Goal: Task Accomplishment & Management: Complete application form

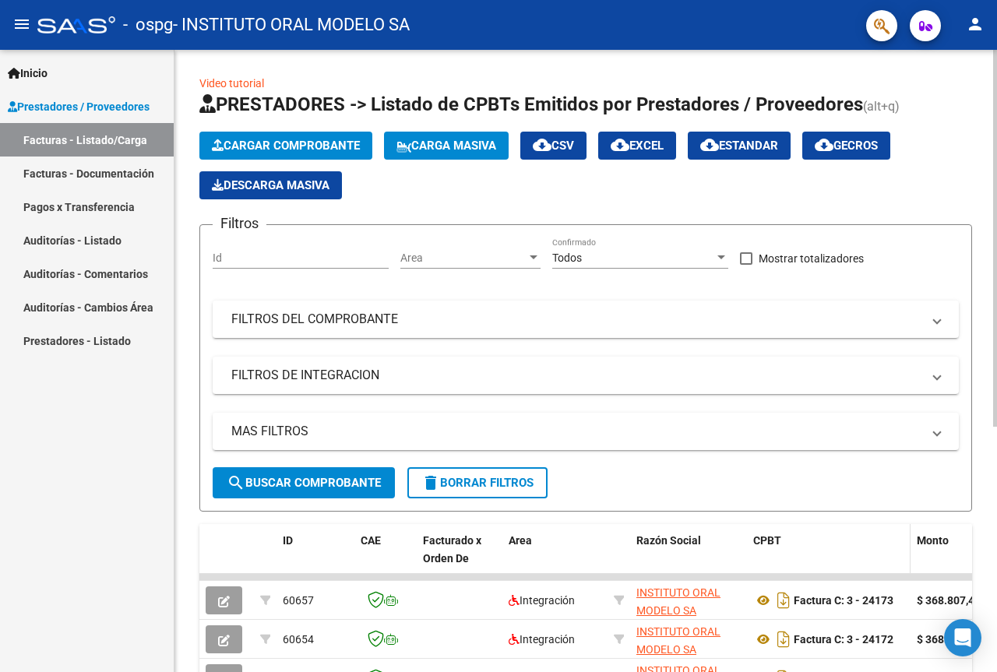
click at [828, 533] on div "CPBT" at bounding box center [828, 541] width 151 height 18
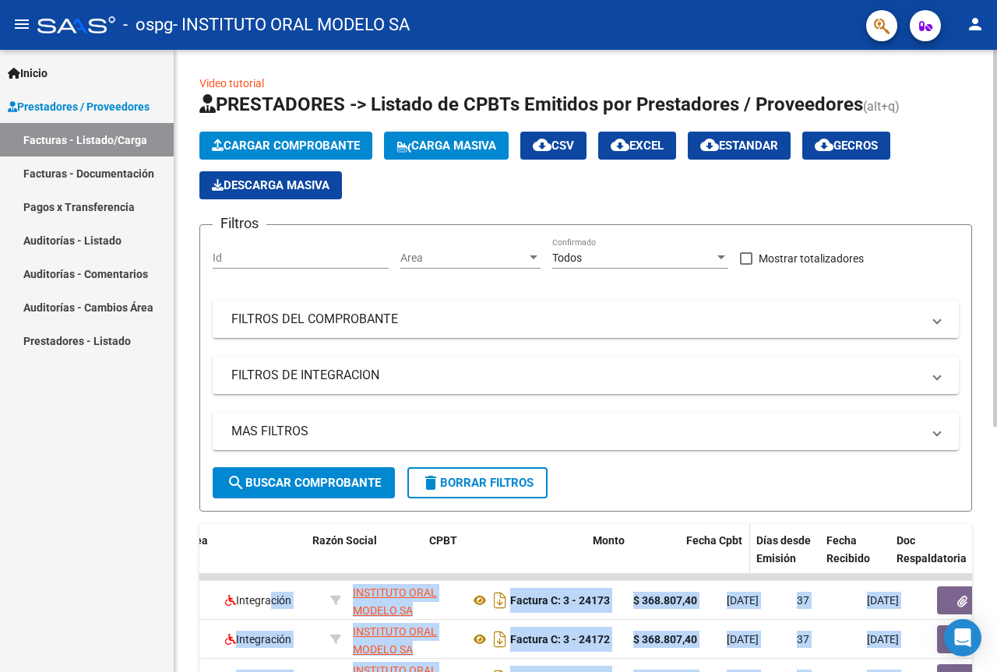
scroll to position [0, 324]
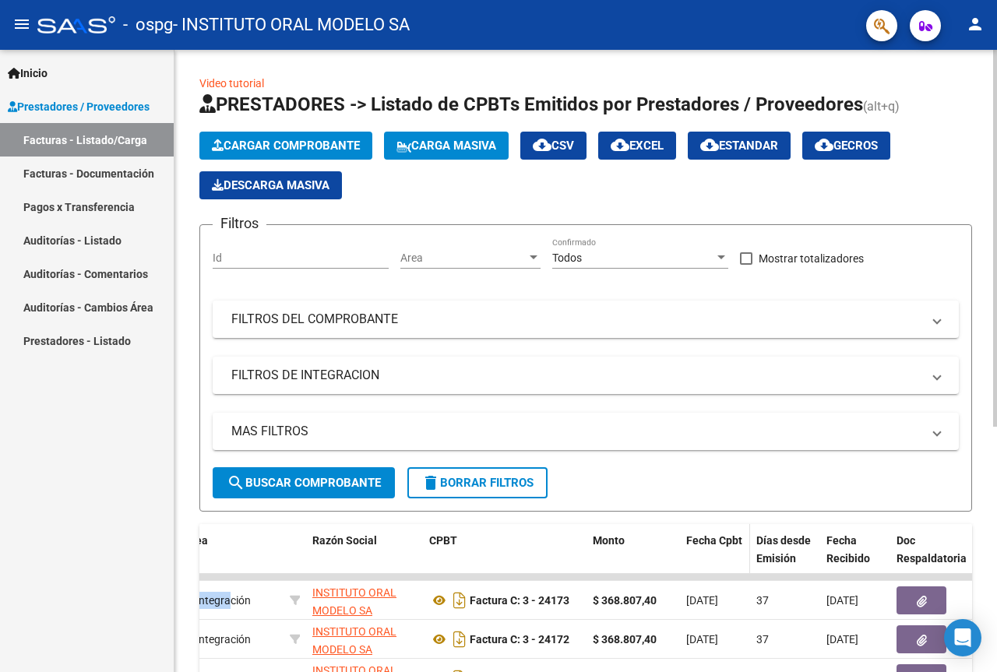
drag, startPoint x: 553, startPoint y: 597, endPoint x: 690, endPoint y: 557, distance: 142.7
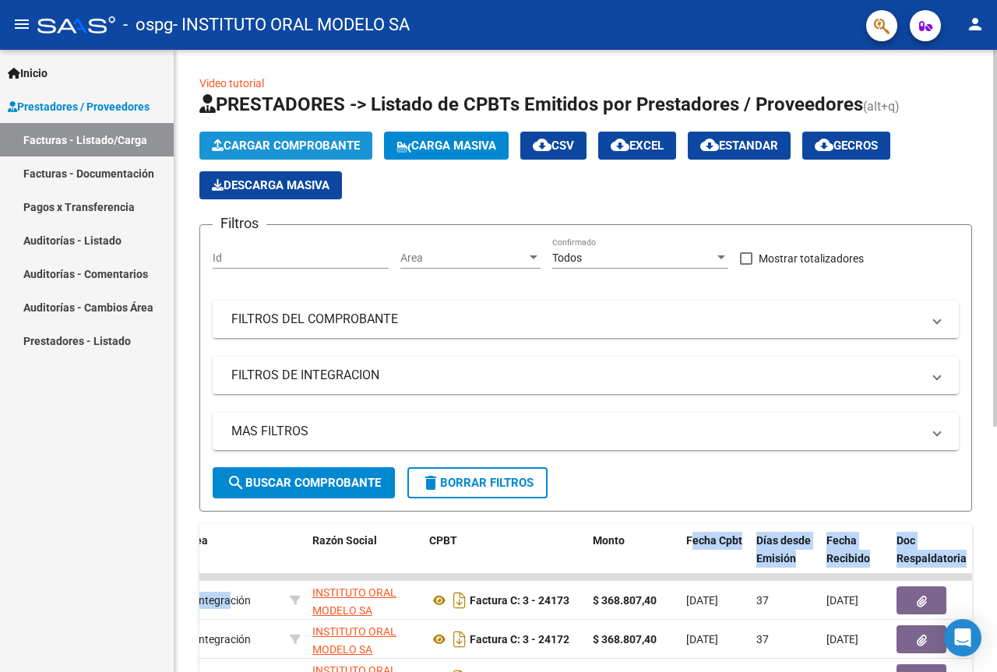
click at [315, 153] on button "Cargar Comprobante" at bounding box center [285, 146] width 173 height 28
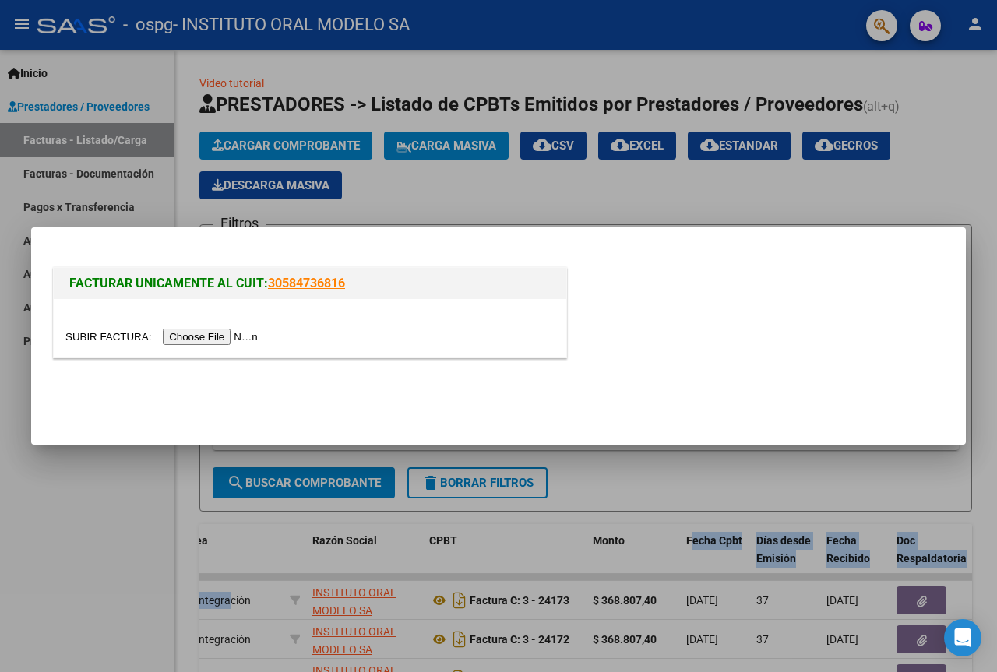
click at [173, 339] on input "file" at bounding box center [163, 337] width 197 height 16
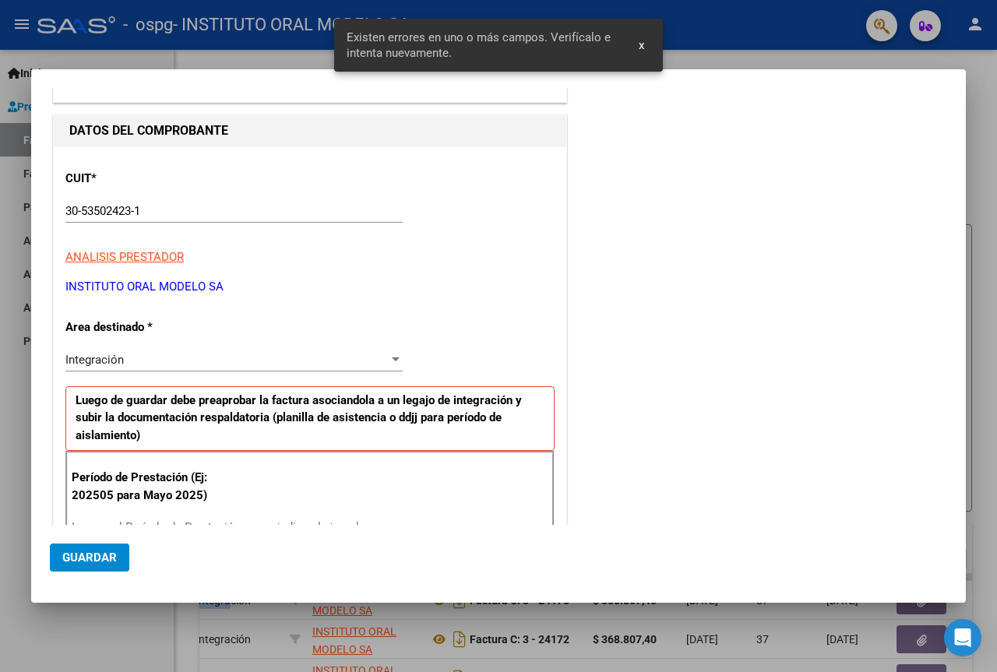
scroll to position [156, 0]
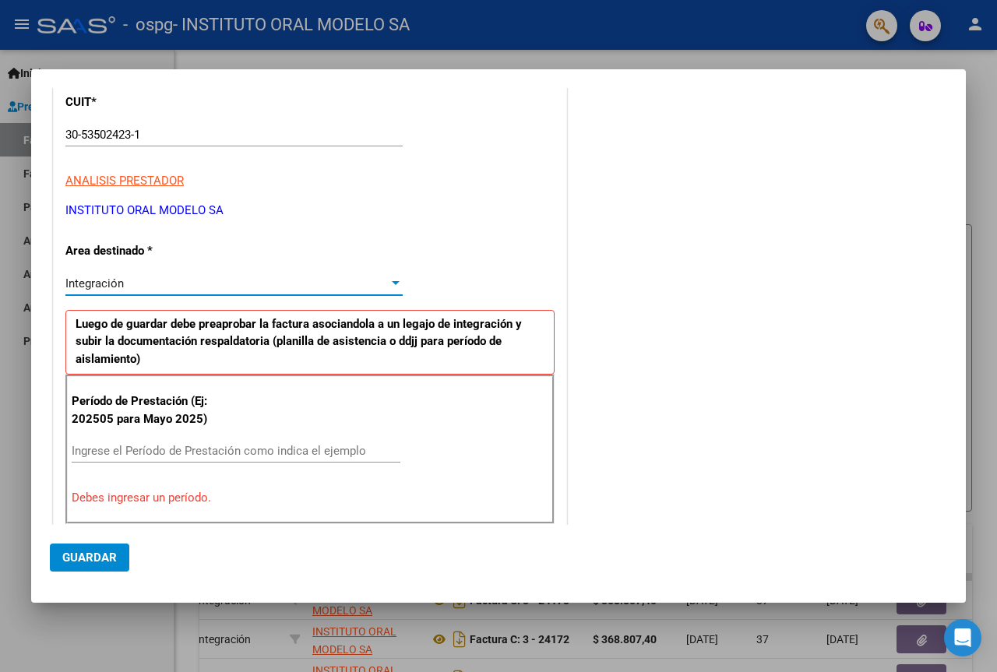
click at [369, 287] on div "Integración" at bounding box center [226, 284] width 323 height 14
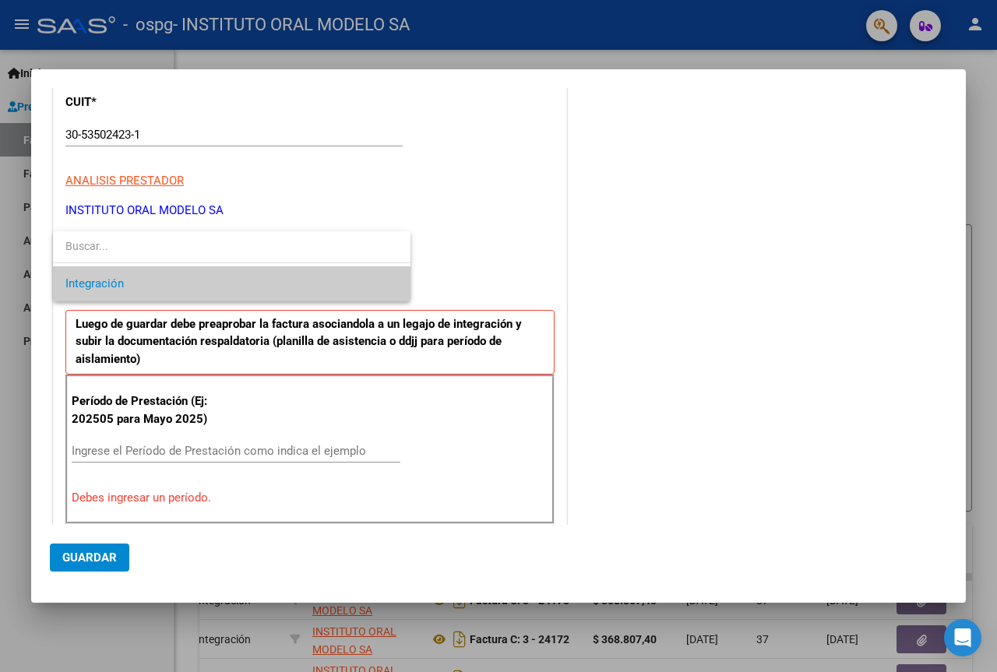
click at [369, 287] on span "Integración" at bounding box center [231, 283] width 333 height 35
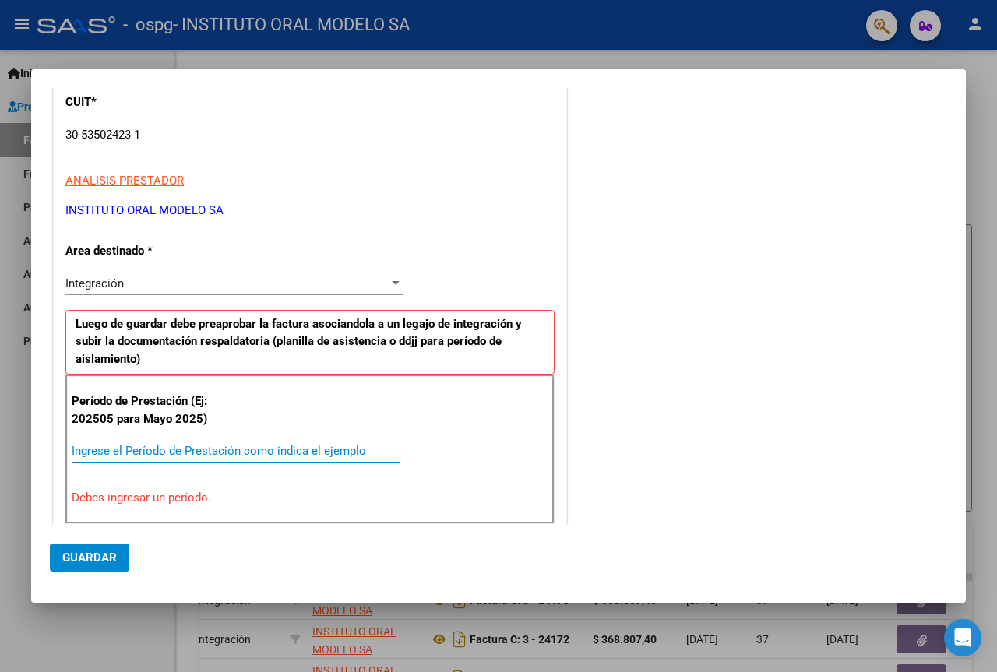
click at [213, 456] on input "Ingrese el Período de Prestación como indica el ejemplo" at bounding box center [236, 451] width 329 height 14
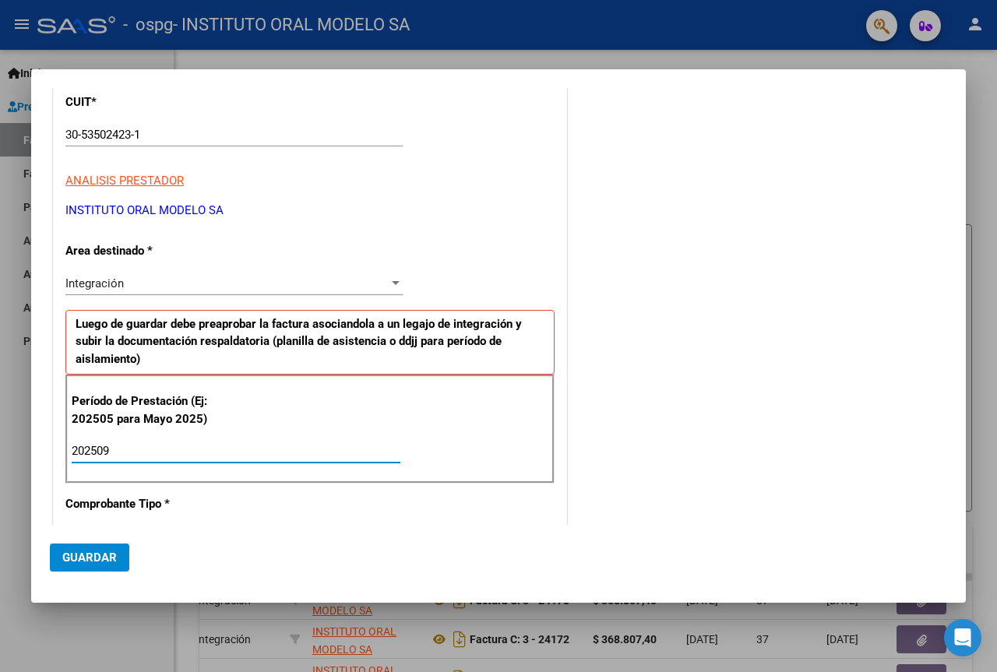
type input "202509"
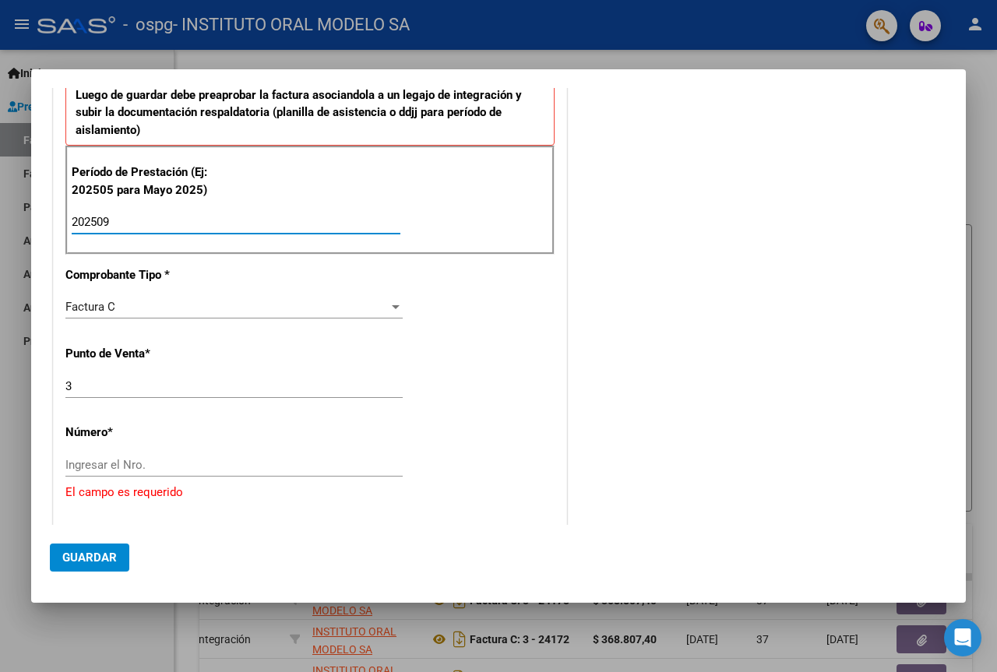
scroll to position [389, 0]
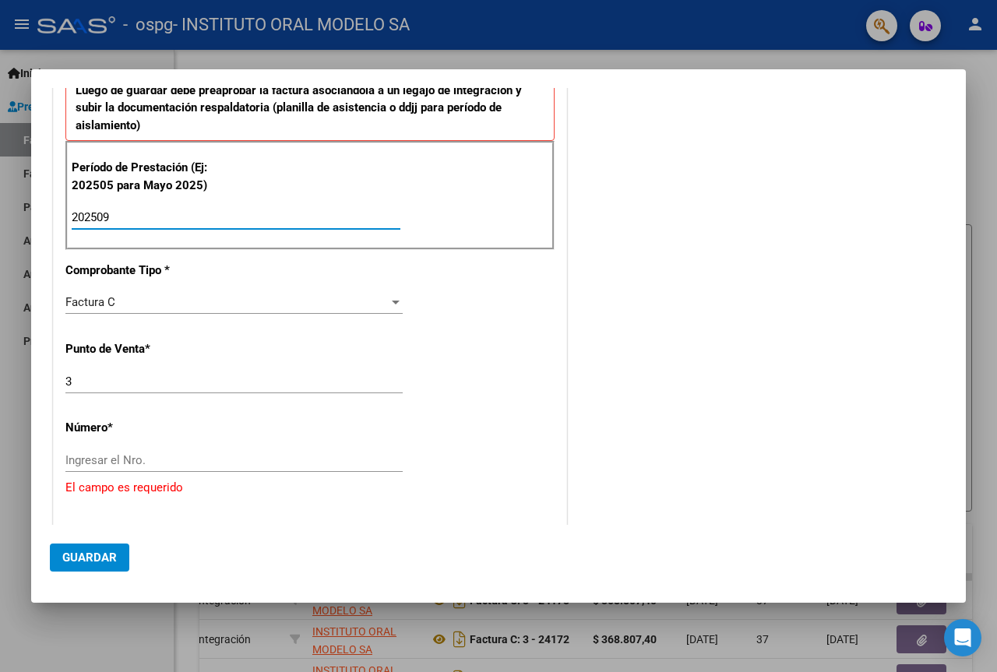
click at [157, 460] on input "Ingresar el Nro." at bounding box center [233, 460] width 337 height 14
paste input "00024363"
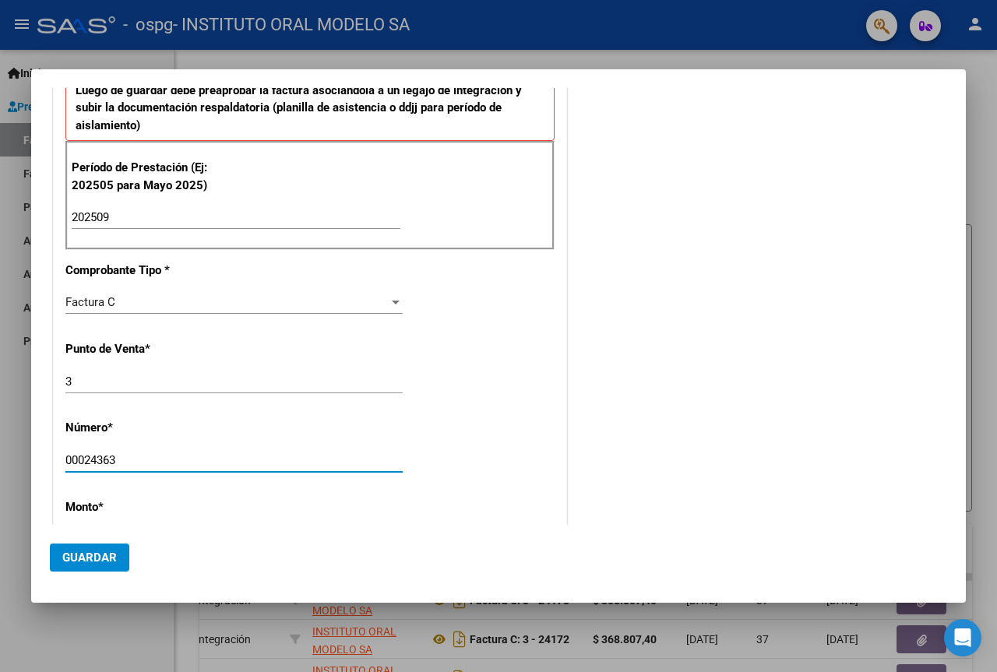
type input "00024363"
click at [702, 440] on div "COMENTARIOS Comentarios del Prestador / Gerenciador:" at bounding box center [758, 400] width 377 height 1369
type input "$ 368.807,40"
type input "[DATE]"
type input "75401187744109"
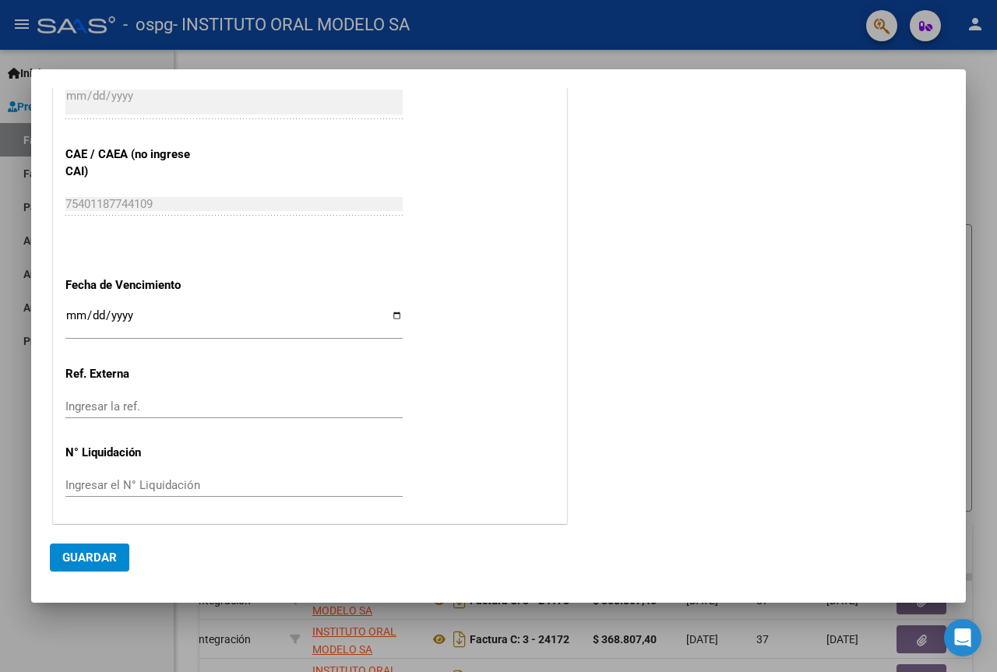
scroll to position [912, 0]
click at [386, 312] on input "Ingresar la fecha" at bounding box center [233, 319] width 337 height 25
click at [229, 323] on input "Ingresar la fecha" at bounding box center [233, 319] width 337 height 25
click at [387, 313] on input "Ingresar la fecha" at bounding box center [233, 319] width 337 height 25
type input "[DATE]"
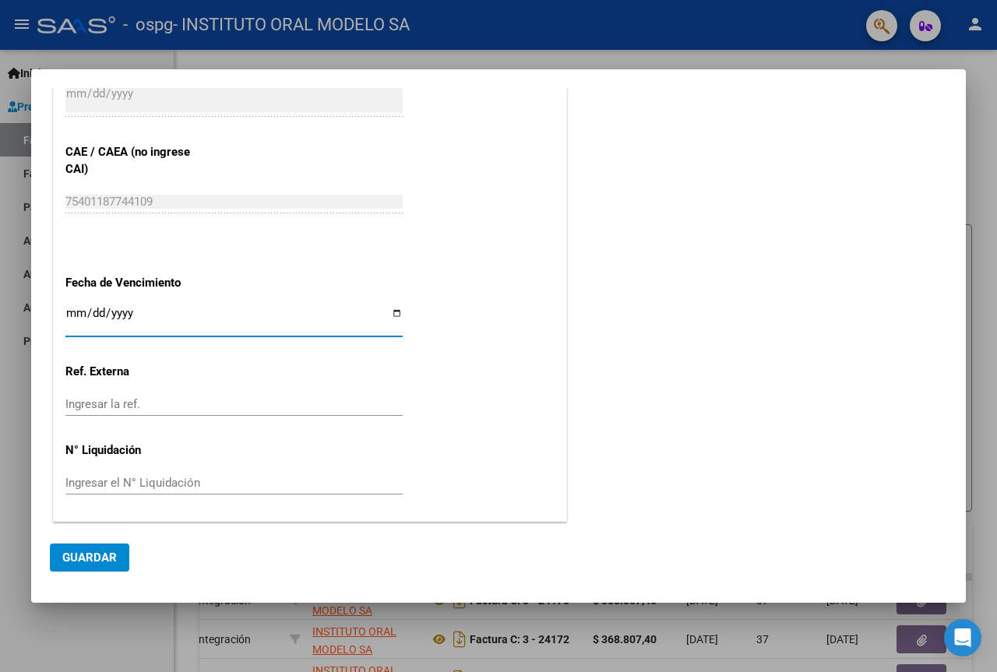
click at [156, 483] on input "Ingresar el N° Liquidación" at bounding box center [233, 483] width 337 height 14
click at [107, 558] on span "Guardar" at bounding box center [89, 558] width 55 height 14
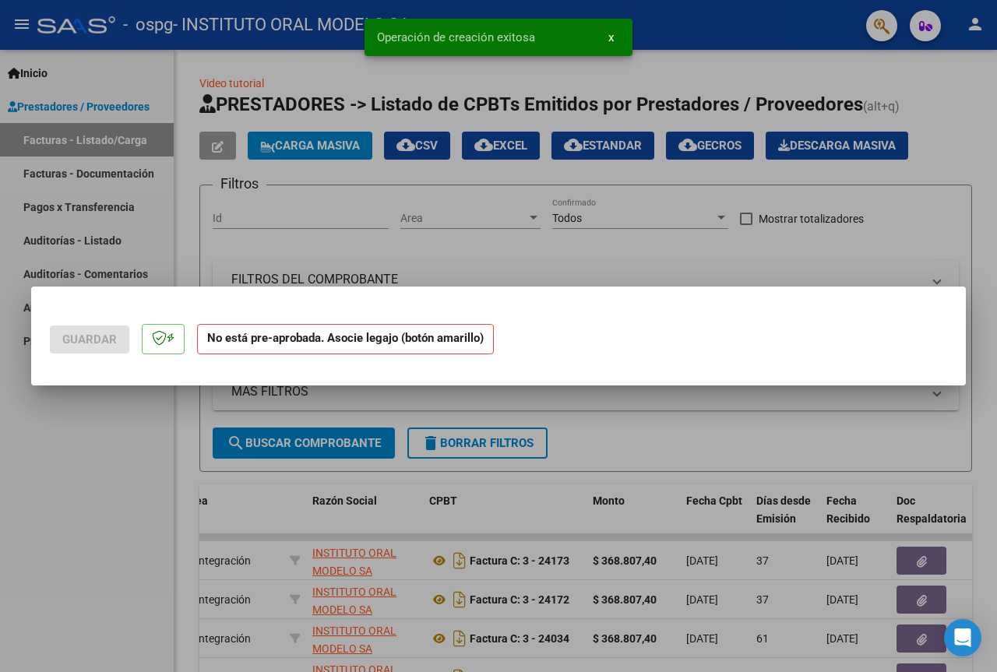
scroll to position [0, 0]
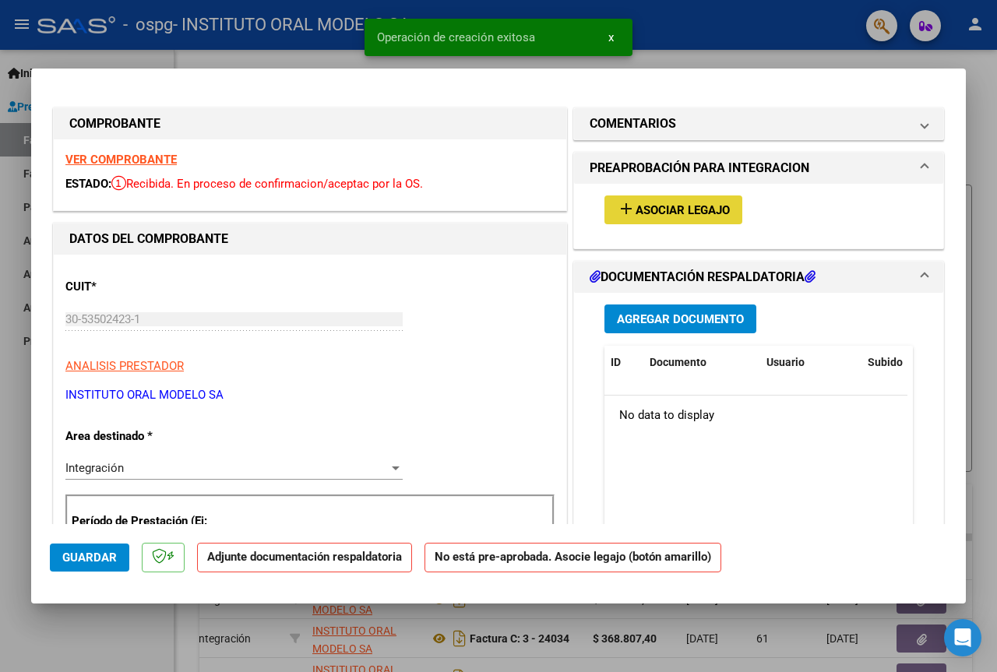
click at [671, 206] on span "Asociar Legajo" at bounding box center [683, 210] width 94 height 14
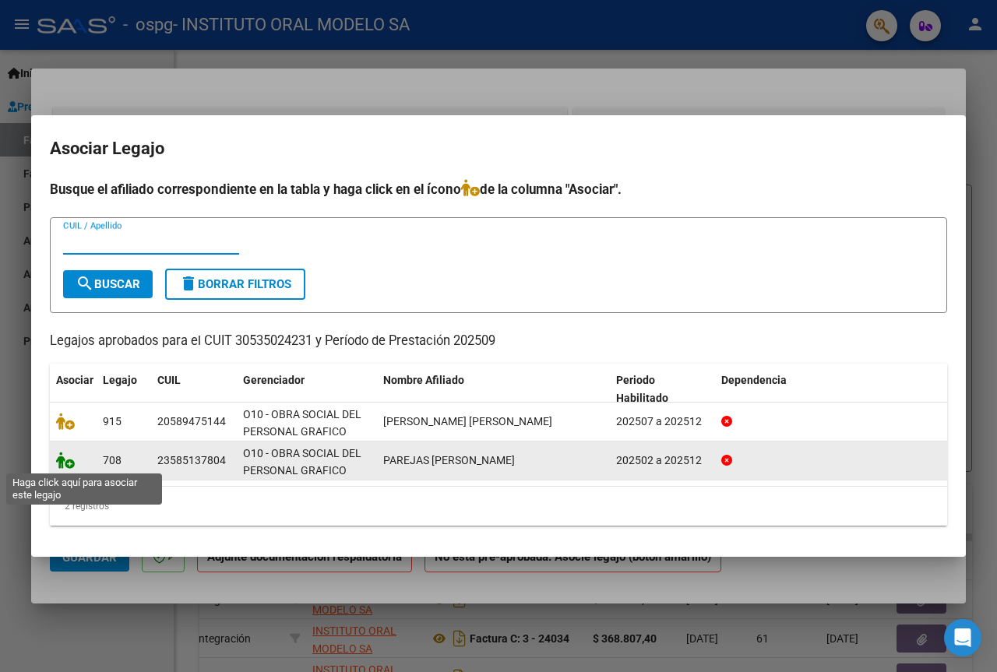
click at [65, 460] on icon at bounding box center [65, 460] width 19 height 17
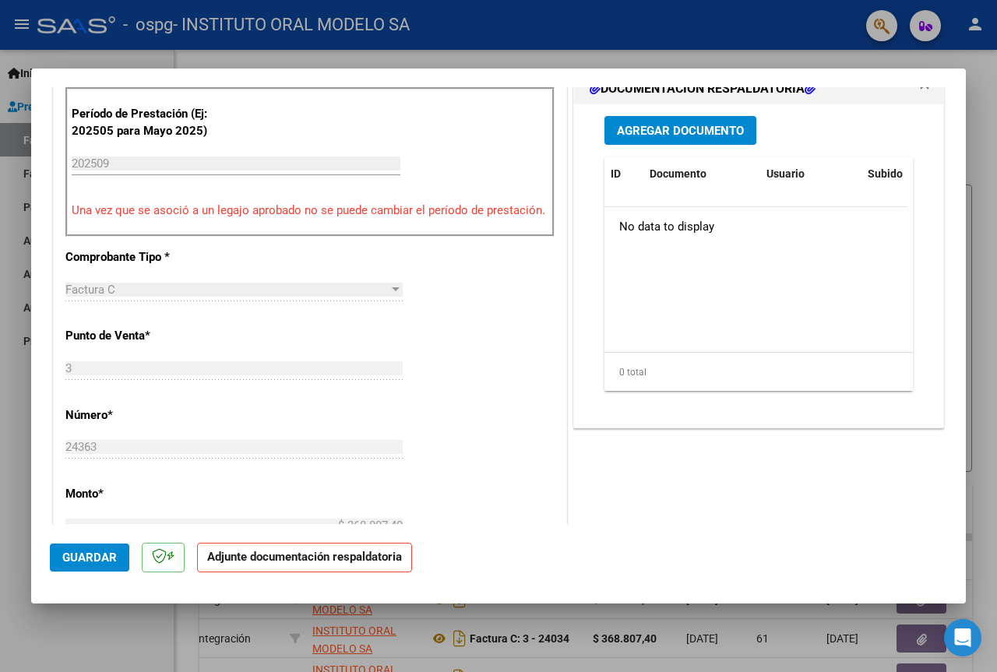
scroll to position [312, 0]
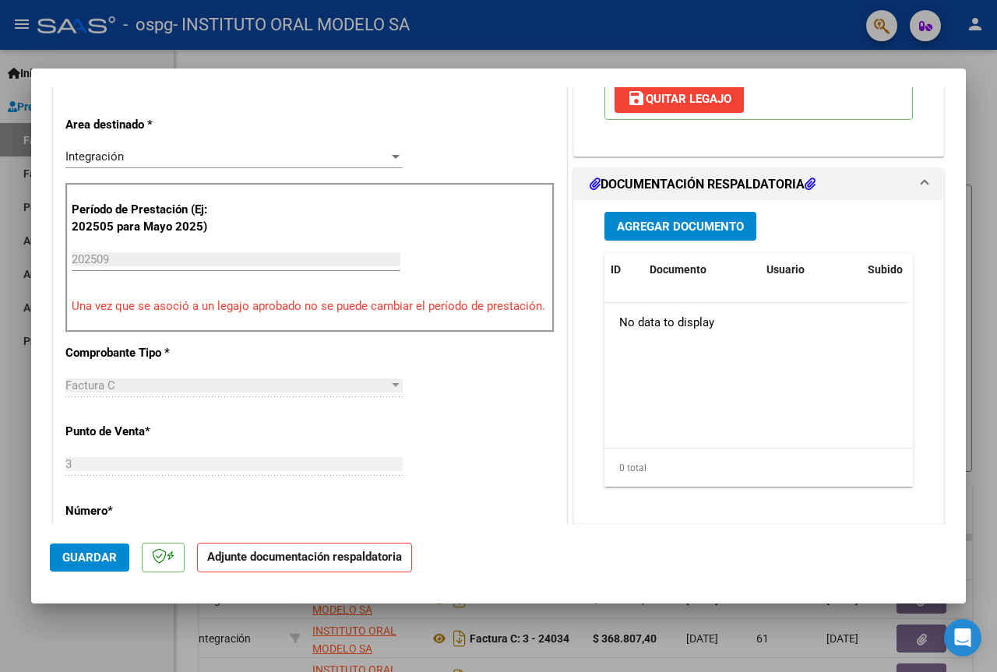
click at [693, 476] on div "0 total" at bounding box center [758, 468] width 308 height 39
click at [664, 222] on span "Agregar Documento" at bounding box center [680, 227] width 127 height 14
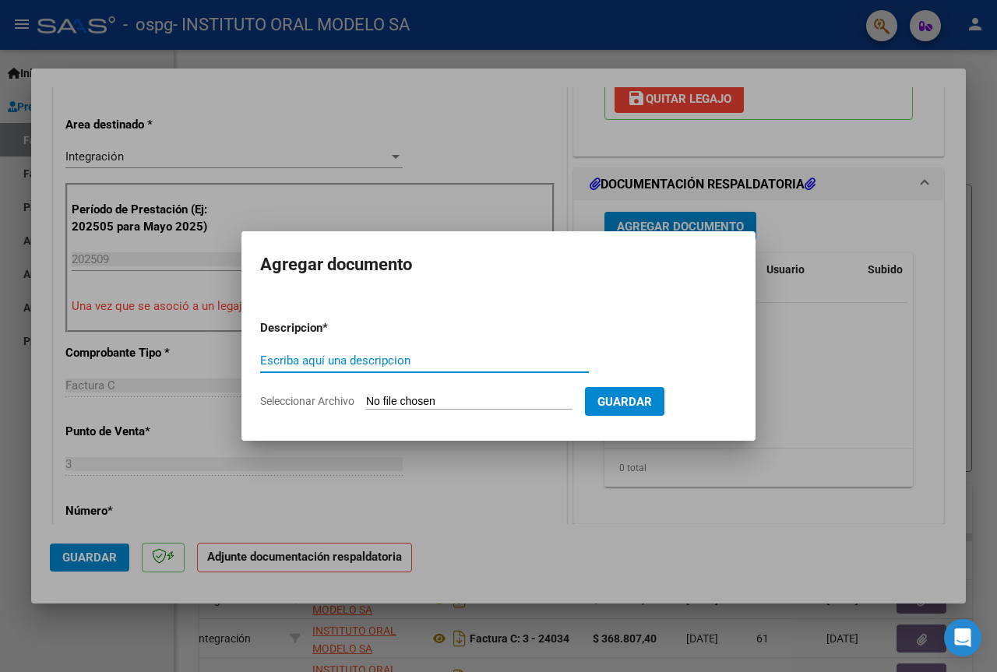
click at [301, 360] on input "Escriba aquí una descripcion" at bounding box center [424, 361] width 329 height 14
type input "asistencia"
click at [636, 410] on button "Guardar" at bounding box center [624, 401] width 79 height 29
click at [652, 397] on span "Guardar" at bounding box center [624, 402] width 55 height 14
click at [424, 403] on input "Seleccionar Archivo" at bounding box center [469, 402] width 206 height 15
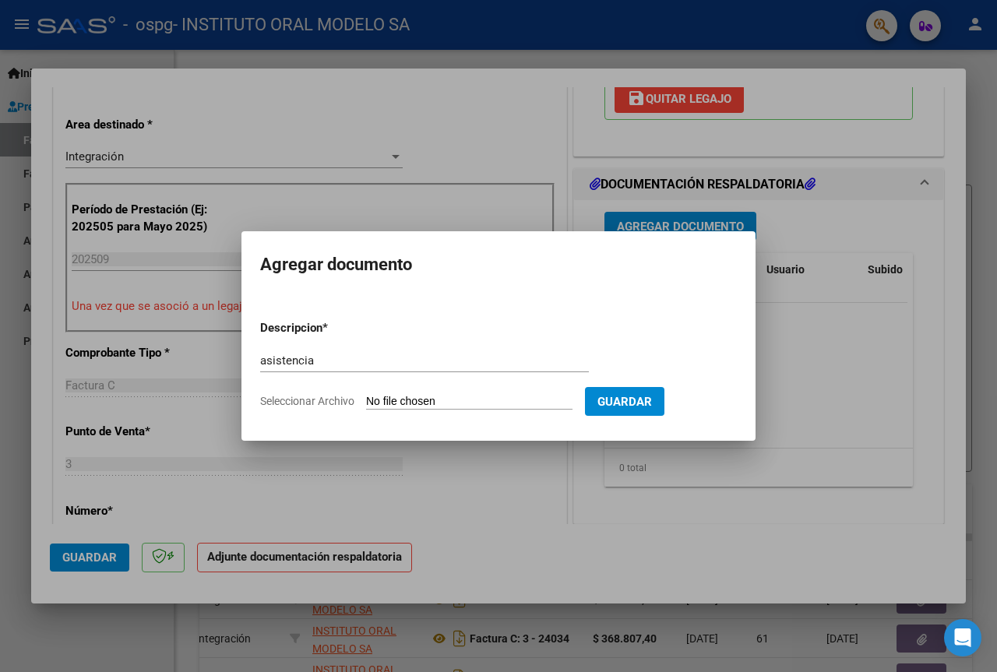
type input "C:\fakepath\Parejas Luciana.pdf"
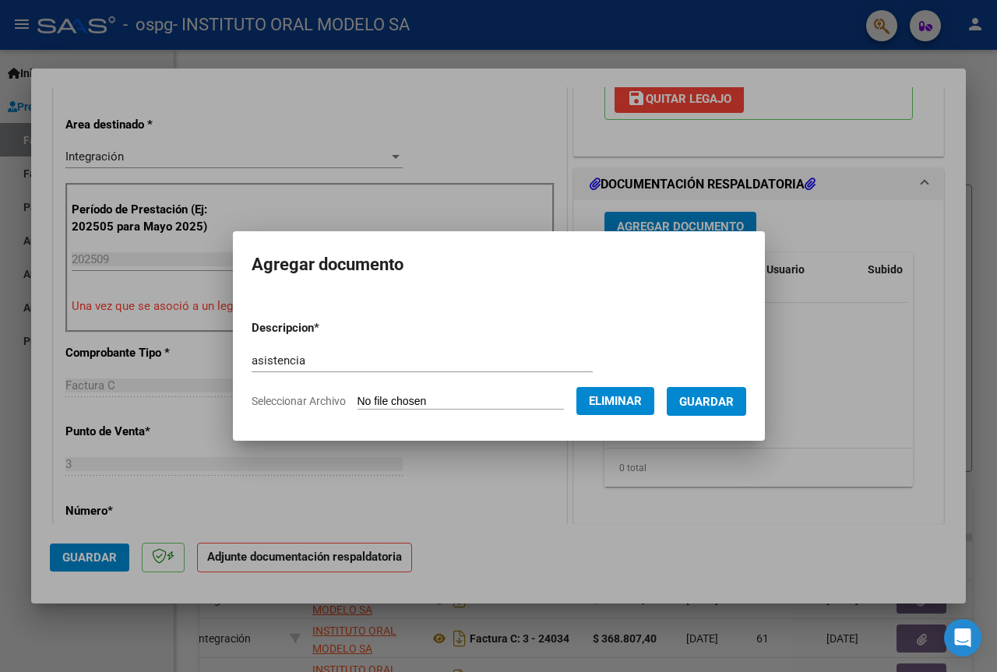
click at [705, 401] on span "Guardar" at bounding box center [706, 402] width 55 height 14
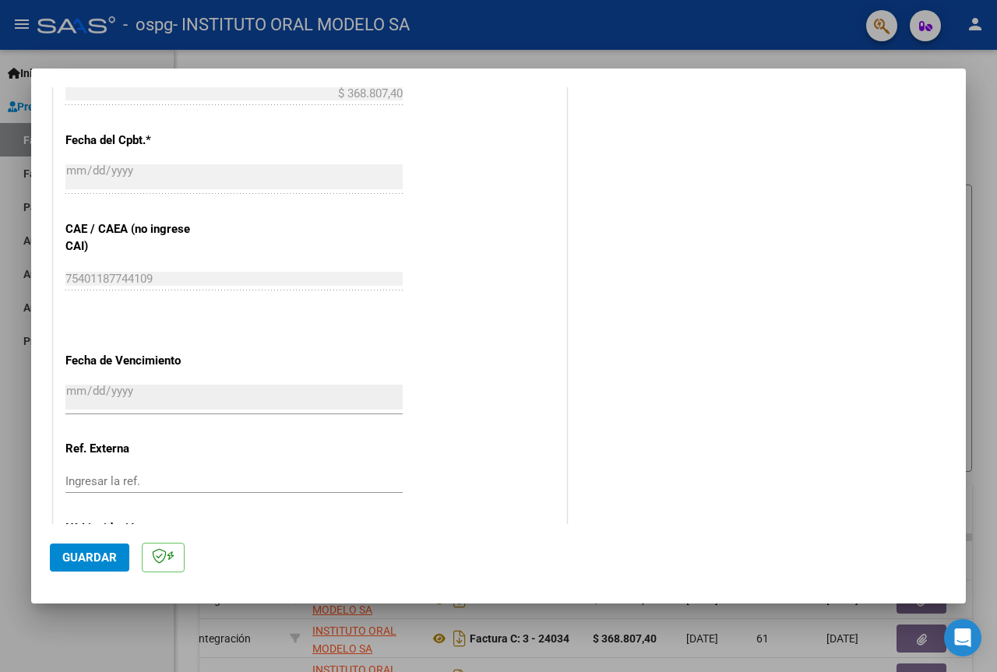
scroll to position [918, 0]
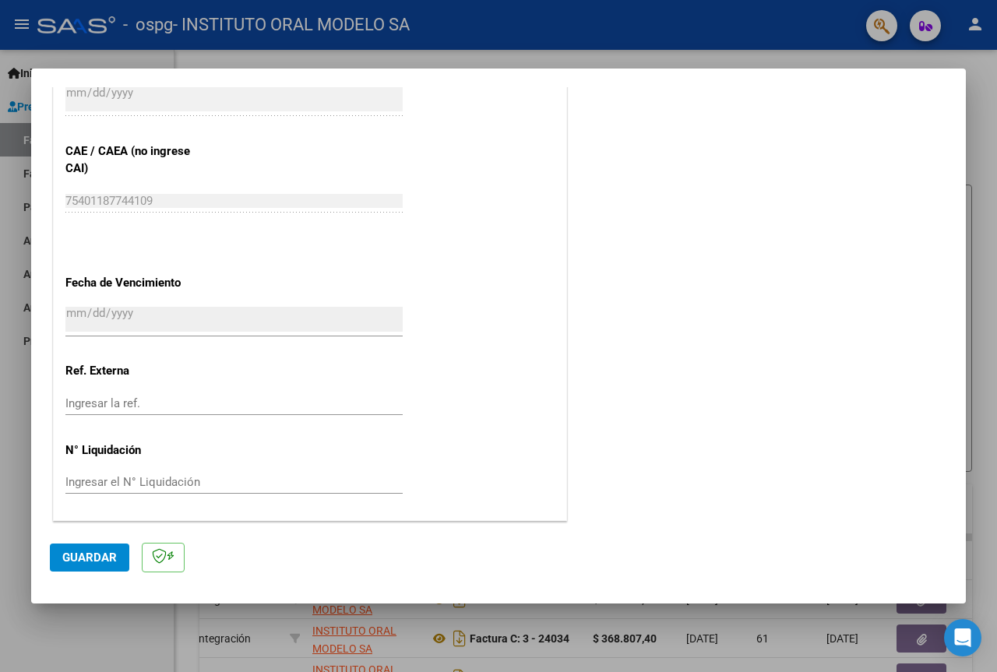
click at [114, 555] on span "Guardar" at bounding box center [89, 558] width 55 height 14
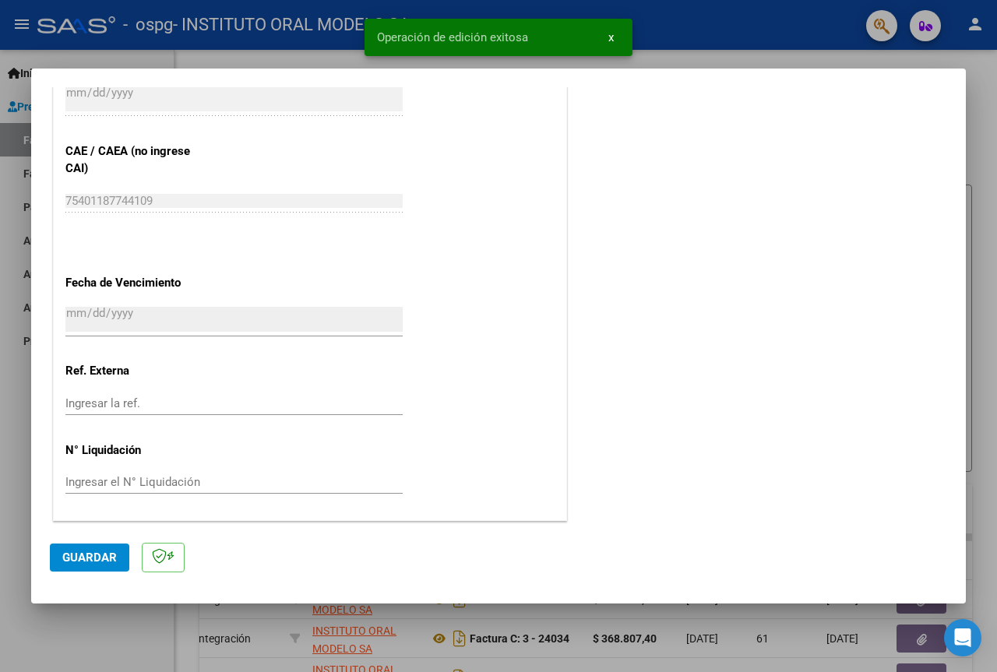
click at [991, 128] on div at bounding box center [498, 336] width 997 height 672
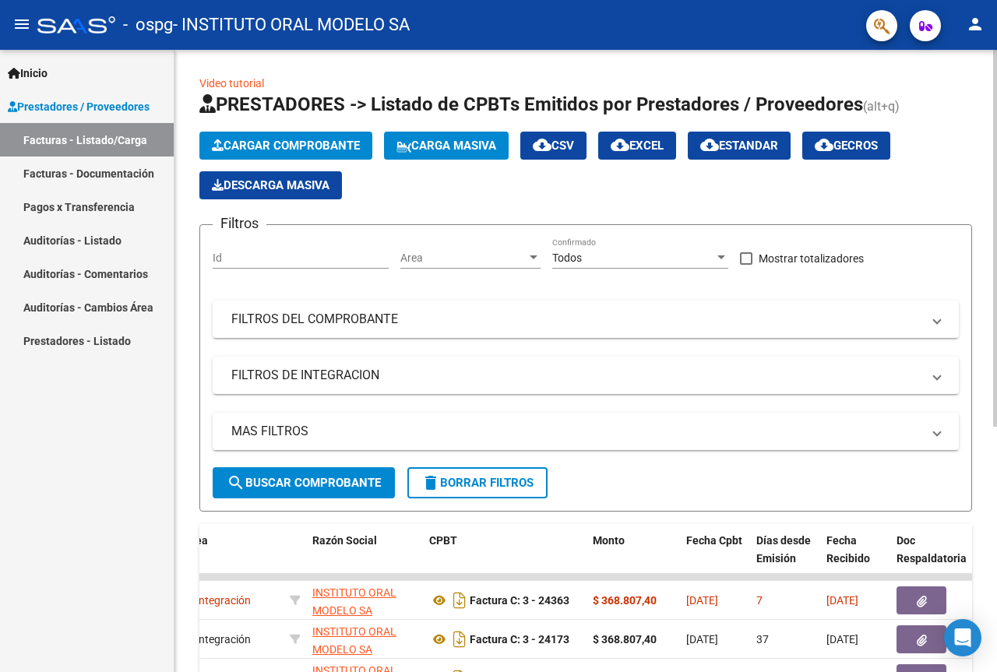
click at [271, 144] on span "Cargar Comprobante" at bounding box center [286, 146] width 148 height 14
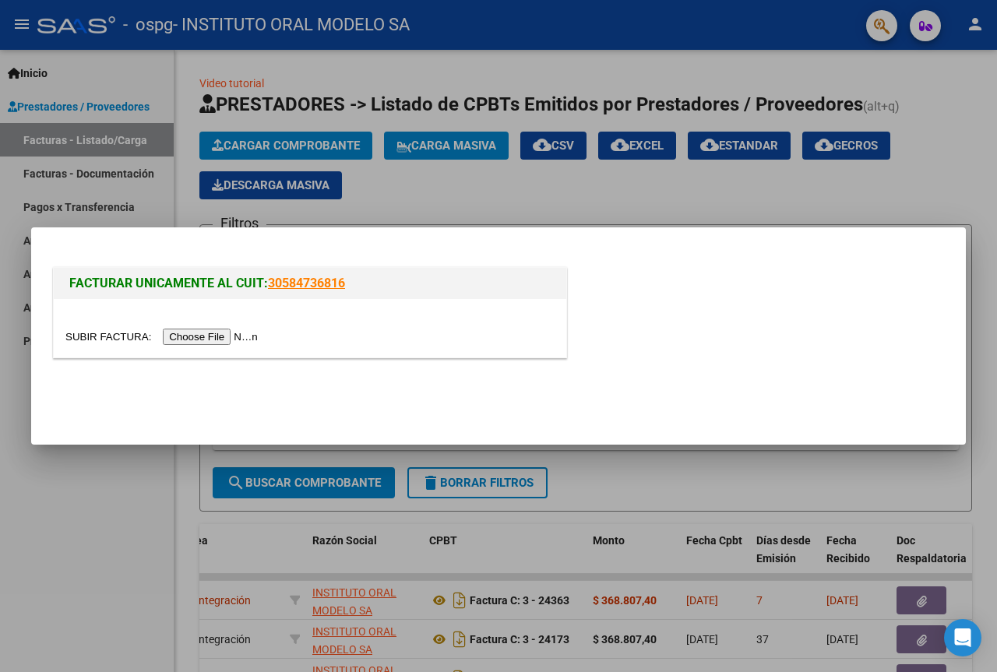
click at [242, 335] on input "file" at bounding box center [163, 337] width 197 height 16
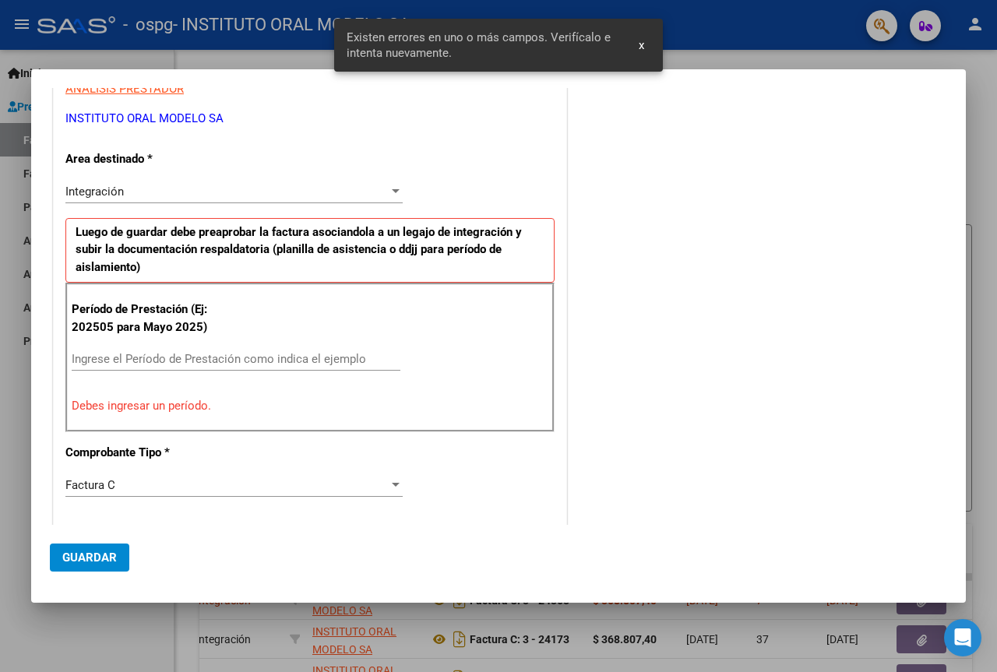
scroll to position [255, 0]
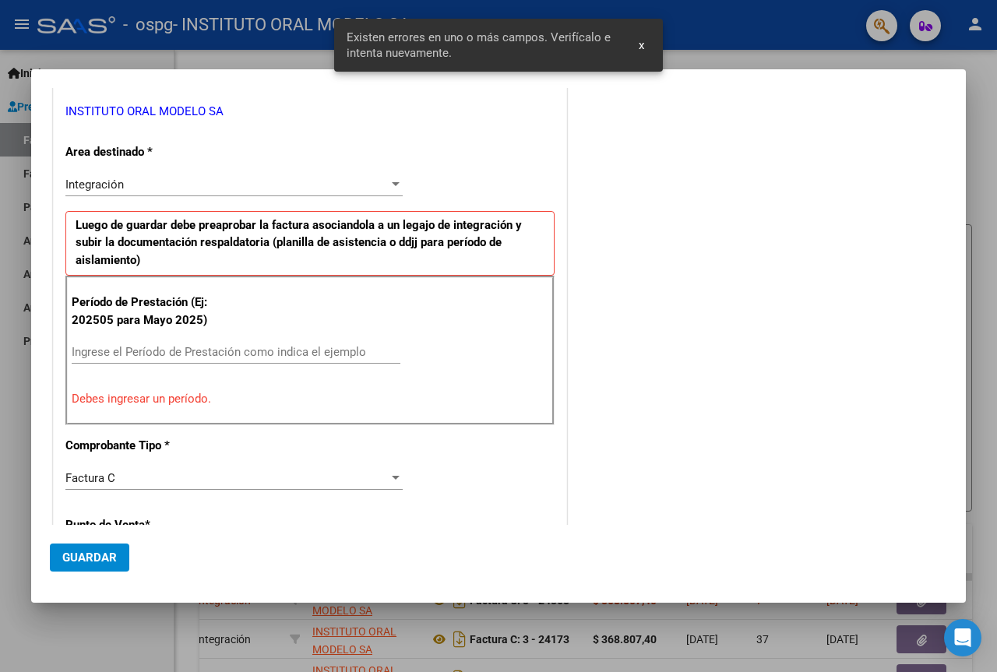
click at [645, 47] on button "x" at bounding box center [641, 45] width 30 height 28
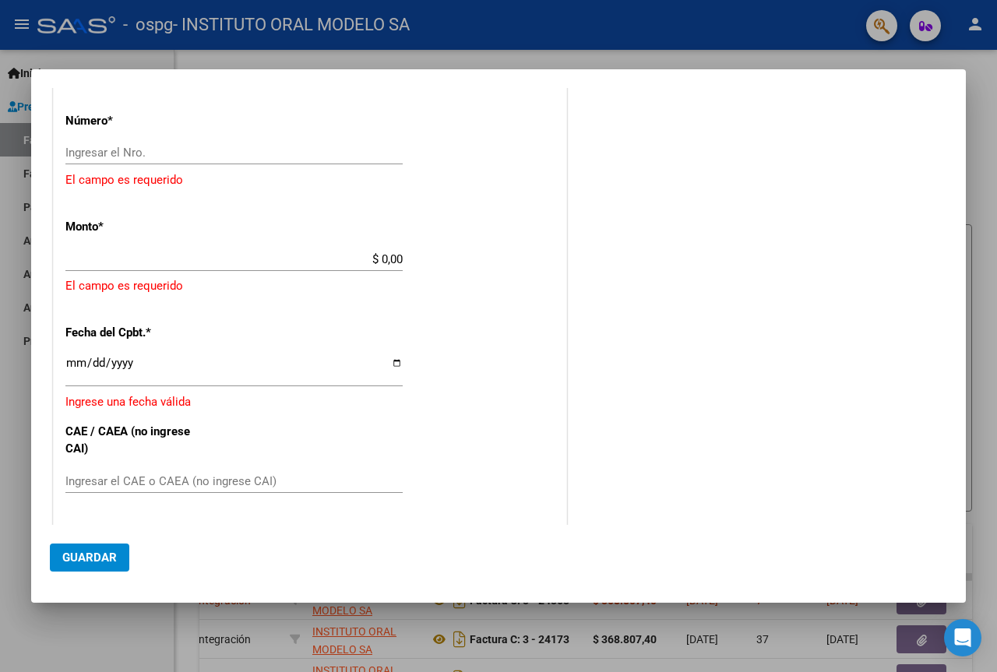
scroll to position [800, 0]
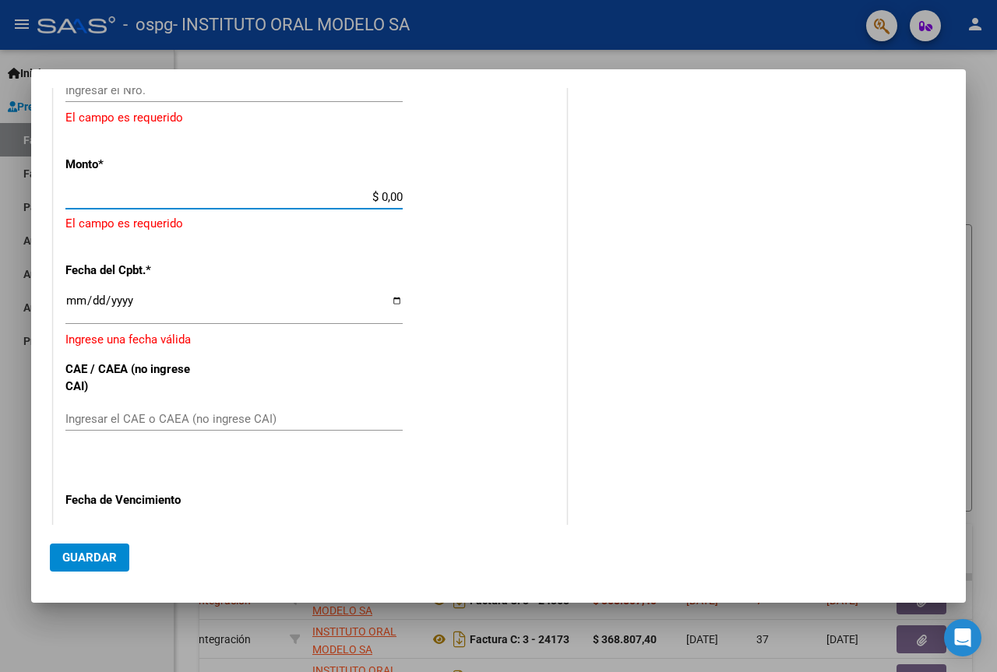
click at [396, 196] on input "$ 0,00" at bounding box center [233, 197] width 337 height 14
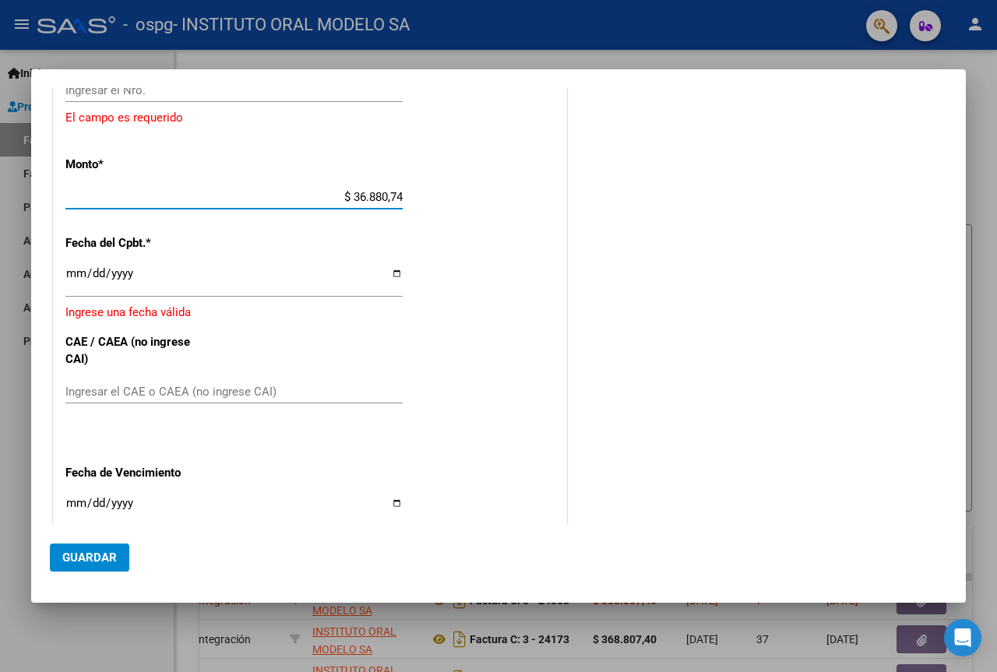
type input "$ 368.807,40"
click at [481, 258] on div "CUIT * 30-53502423-1 Ingresar CUIT ANALISIS PRESTADOR INSTITUTO ORAL MODELO SA …" at bounding box center [310, 68] width 513 height 1285
click at [388, 276] on input "Ingresar la fecha" at bounding box center [233, 279] width 337 height 25
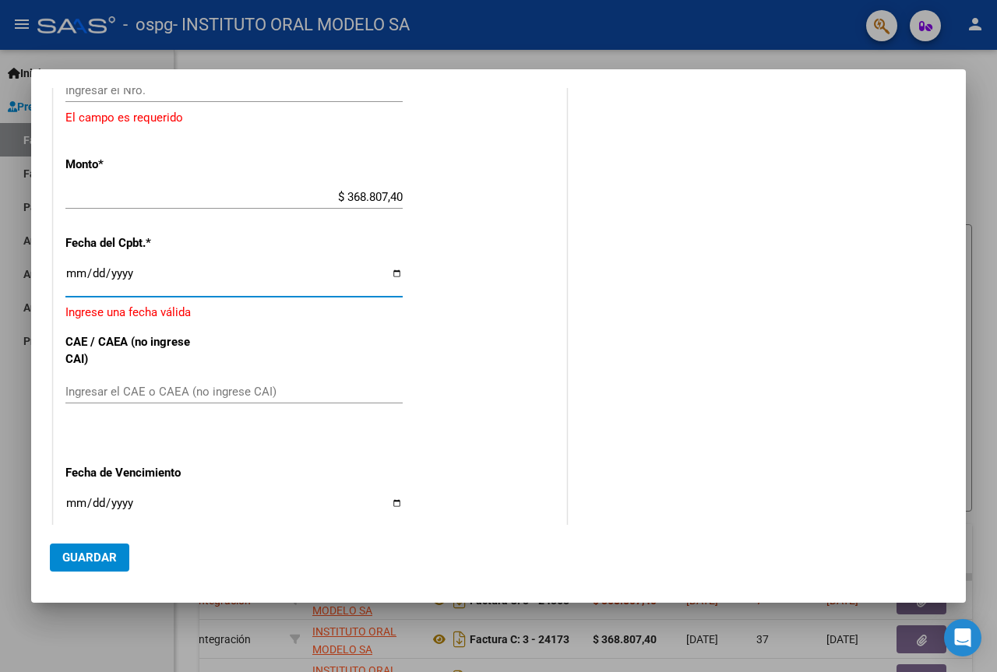
type input "[DATE]"
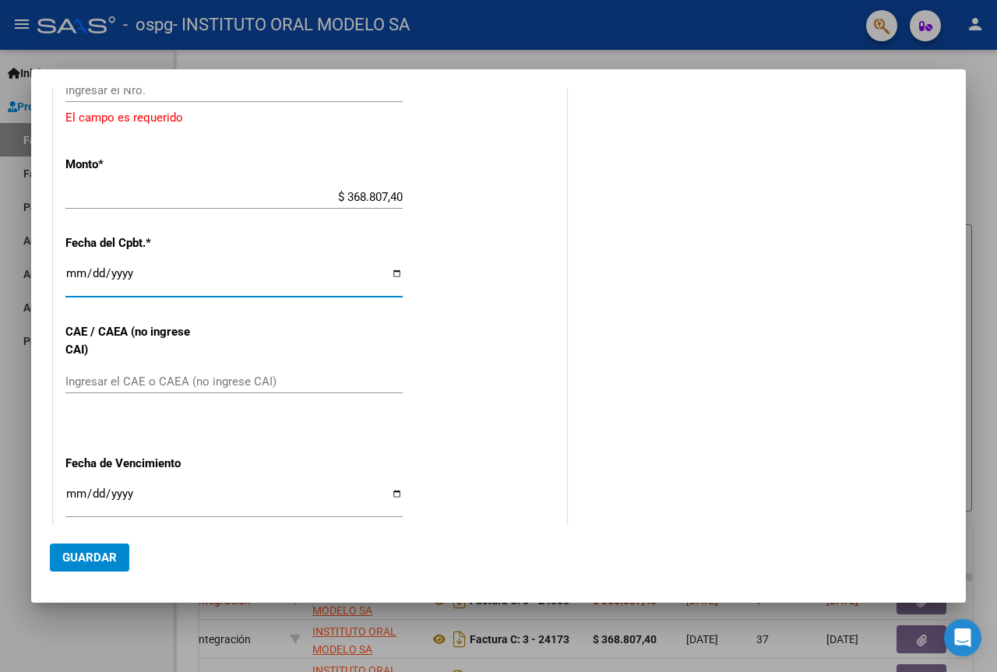
click at [152, 382] on input "Ingresar el CAE o CAEA (no ingrese CAI)" at bounding box center [233, 382] width 337 height 14
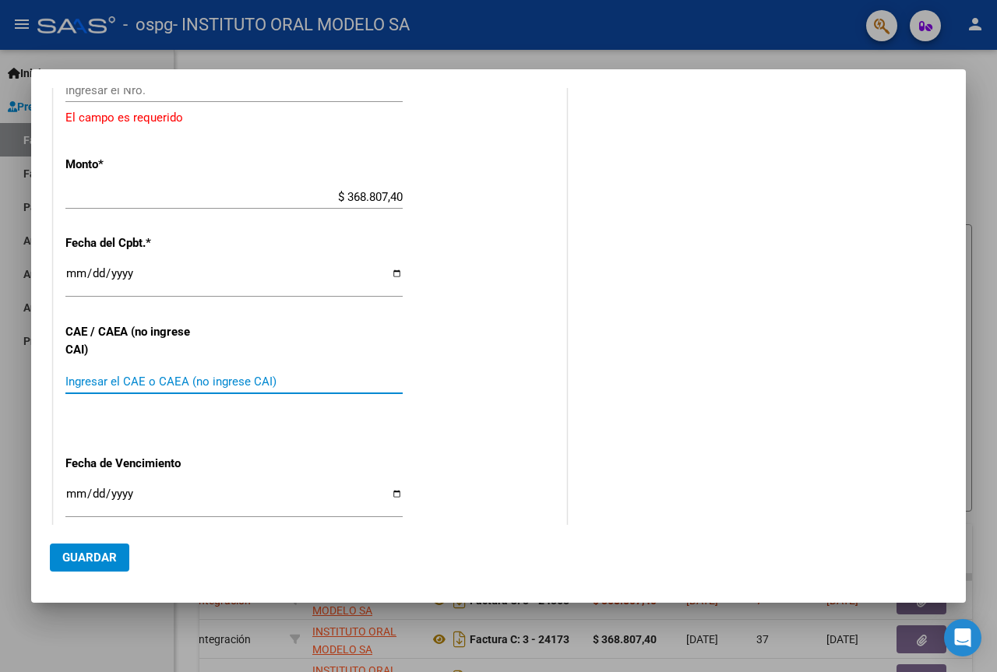
paste input "75401187863025"
type input "75401187863025"
click at [747, 401] on div "COMENTARIOS Comentarios del Prestador / Gerenciador:" at bounding box center [758, 6] width 377 height 1400
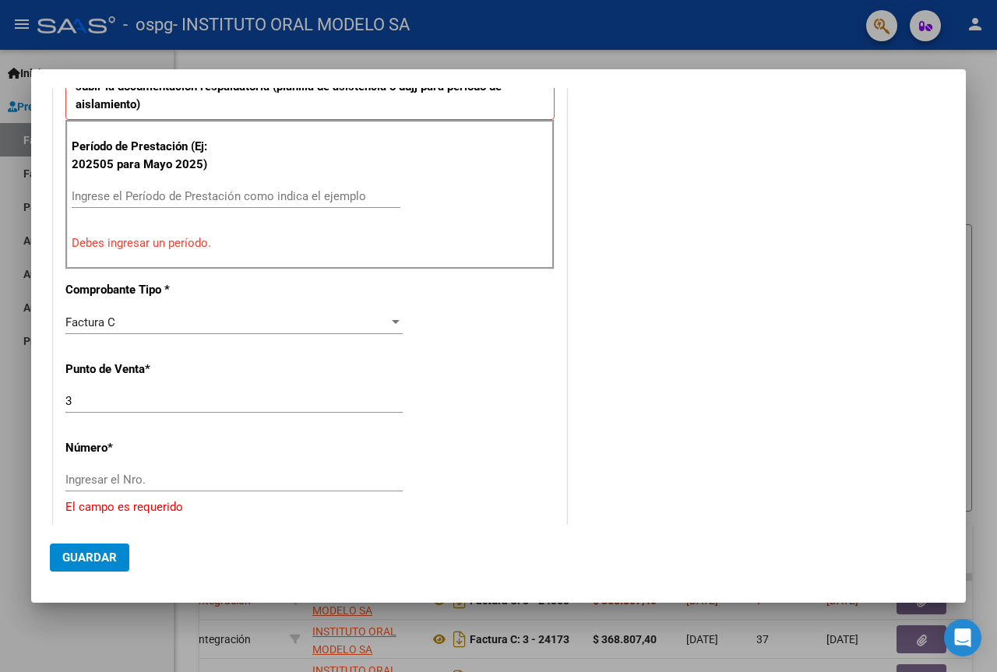
scroll to position [488, 0]
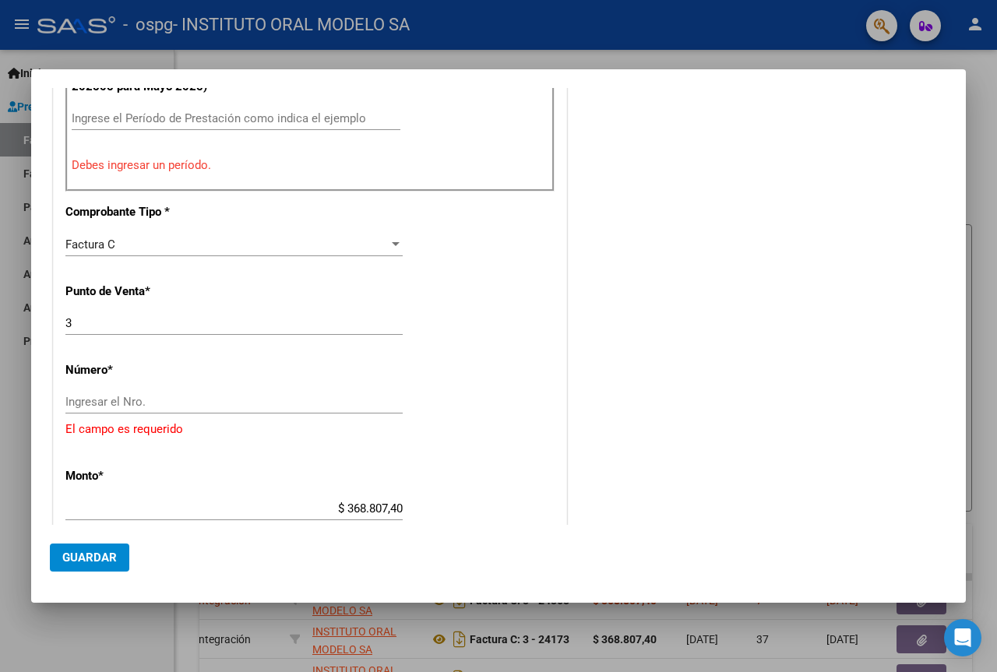
click at [217, 398] on input "Ingresar el Nro." at bounding box center [233, 402] width 337 height 14
paste input "00024364"
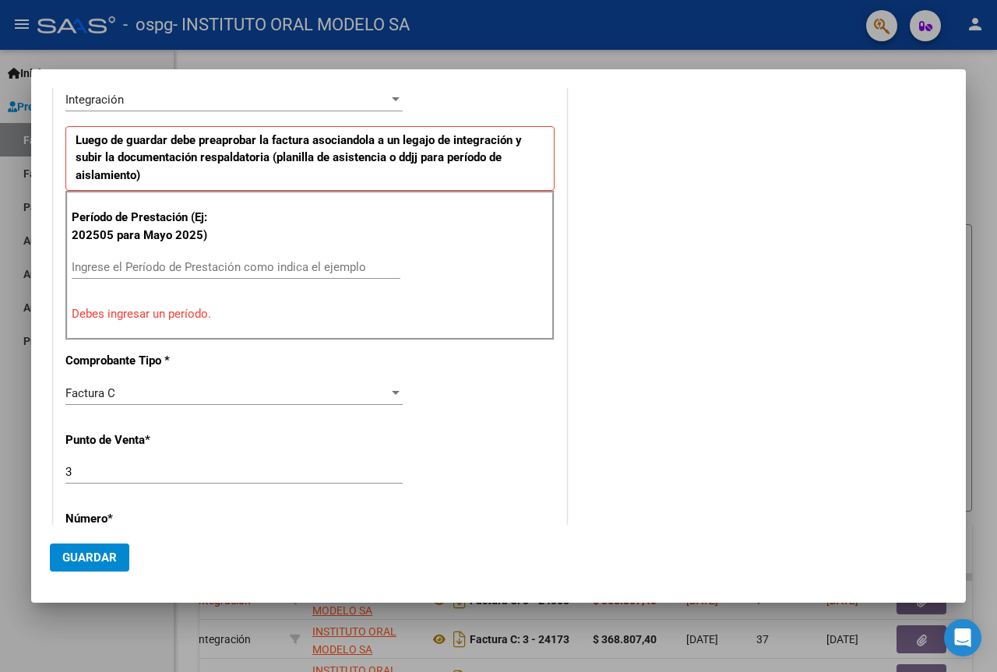
scroll to position [333, 0]
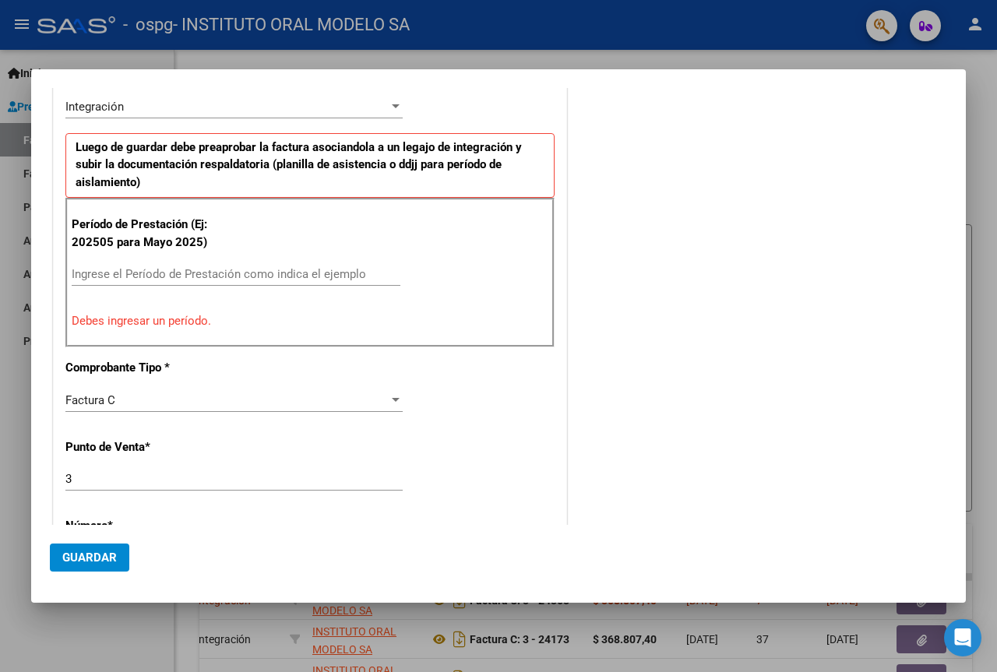
type input "00024364"
click at [224, 275] on input "Ingrese el Período de Prestación como indica el ejemplo" at bounding box center [236, 274] width 329 height 14
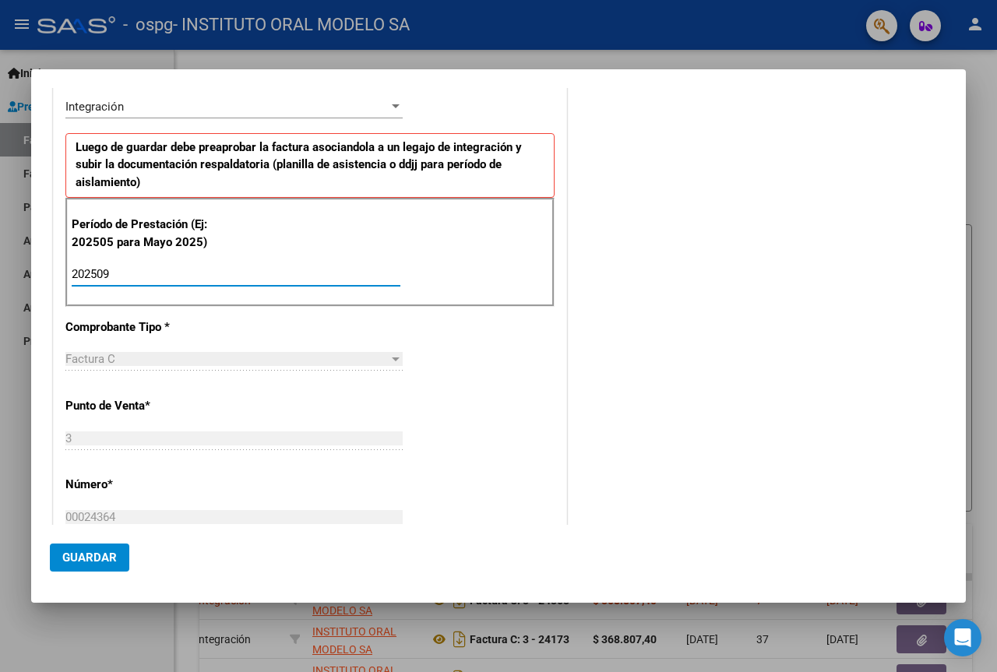
type input "202509"
click at [707, 335] on div "COMENTARIOS Comentarios del Prestador / Gerenciador:" at bounding box center [758, 438] width 377 height 1331
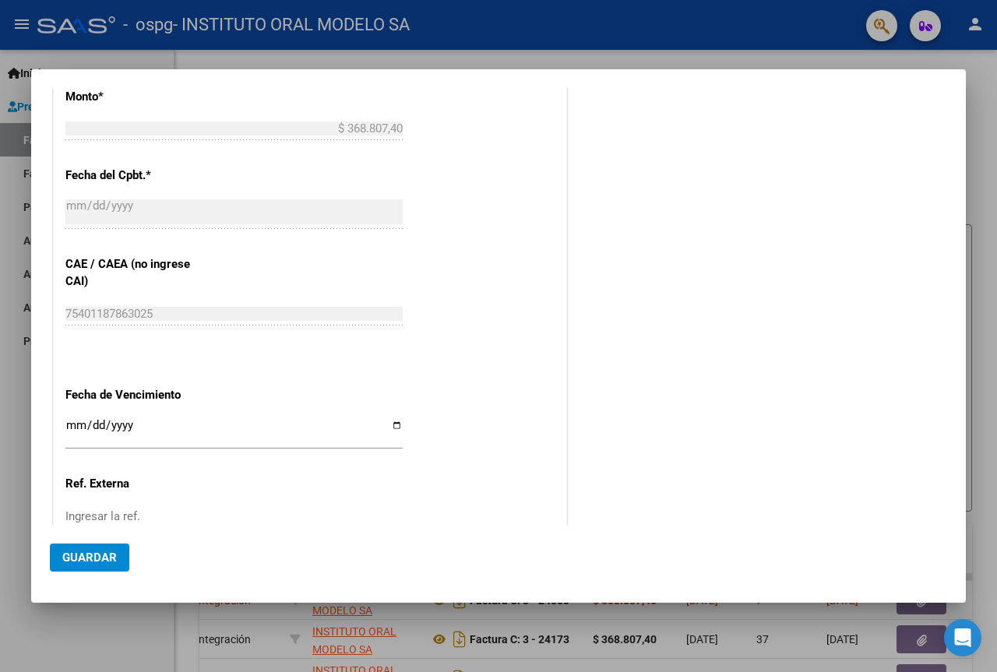
scroll to position [912, 0]
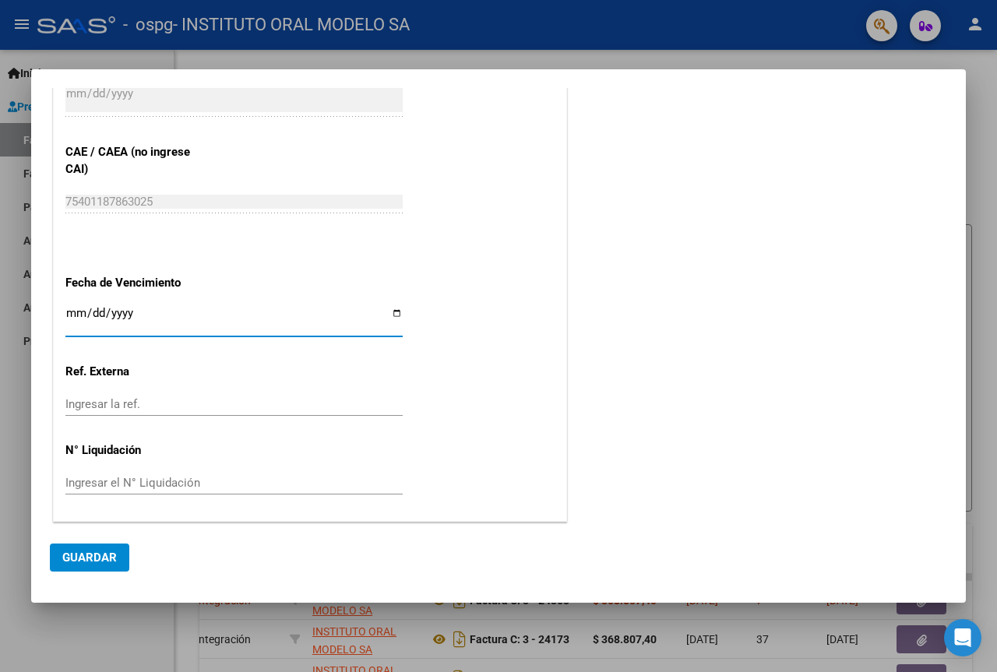
click at [397, 310] on input "Ingresar la fecha" at bounding box center [233, 319] width 337 height 25
type input "[DATE]"
click at [86, 558] on span "Guardar" at bounding box center [89, 558] width 55 height 14
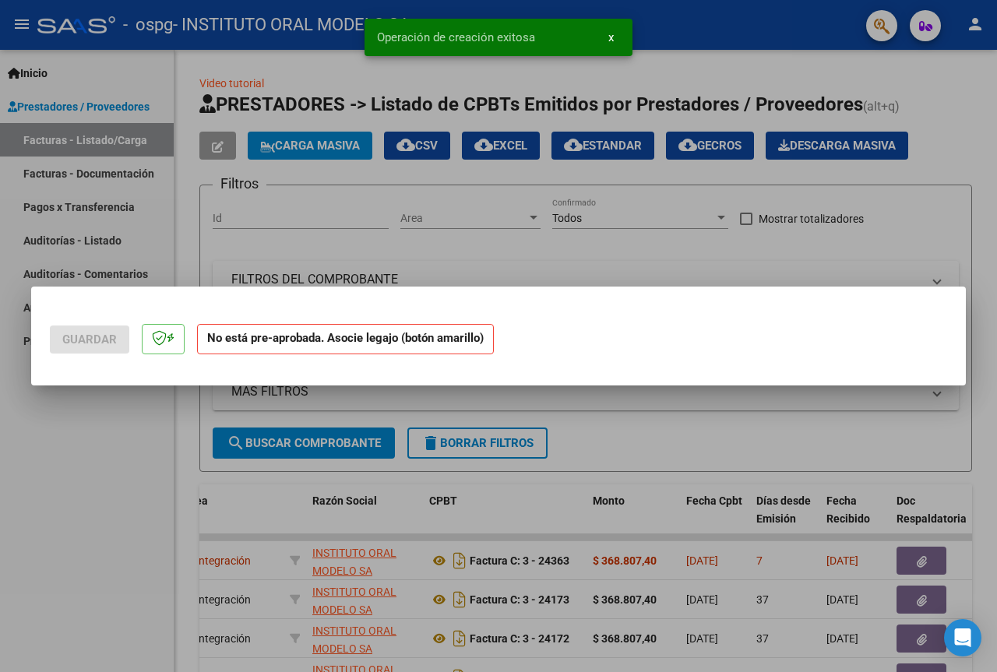
scroll to position [0, 0]
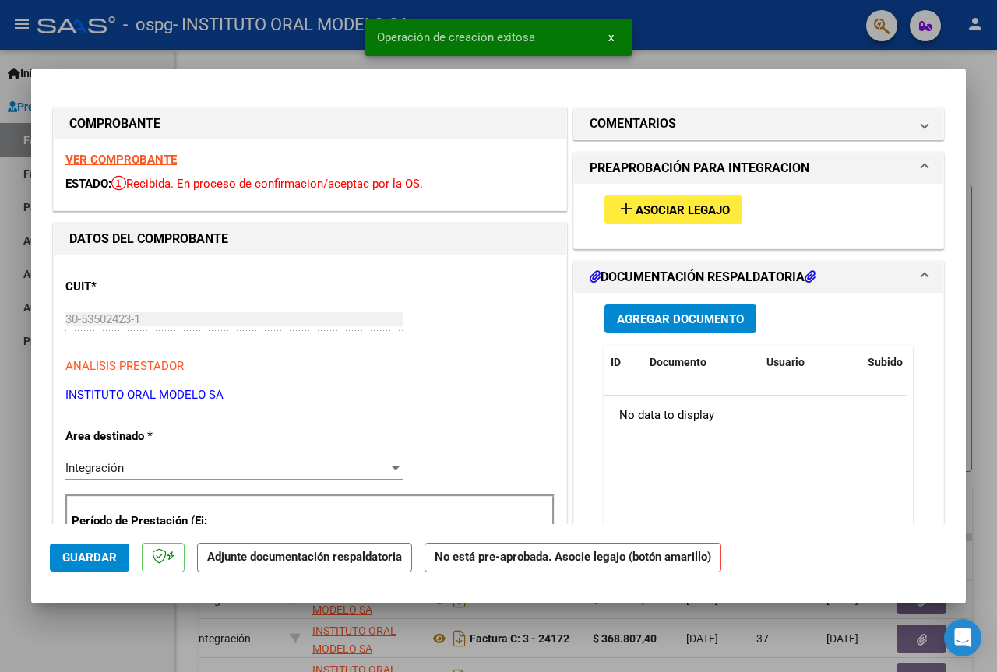
click at [678, 200] on button "add Asociar Legajo" at bounding box center [673, 210] width 138 height 29
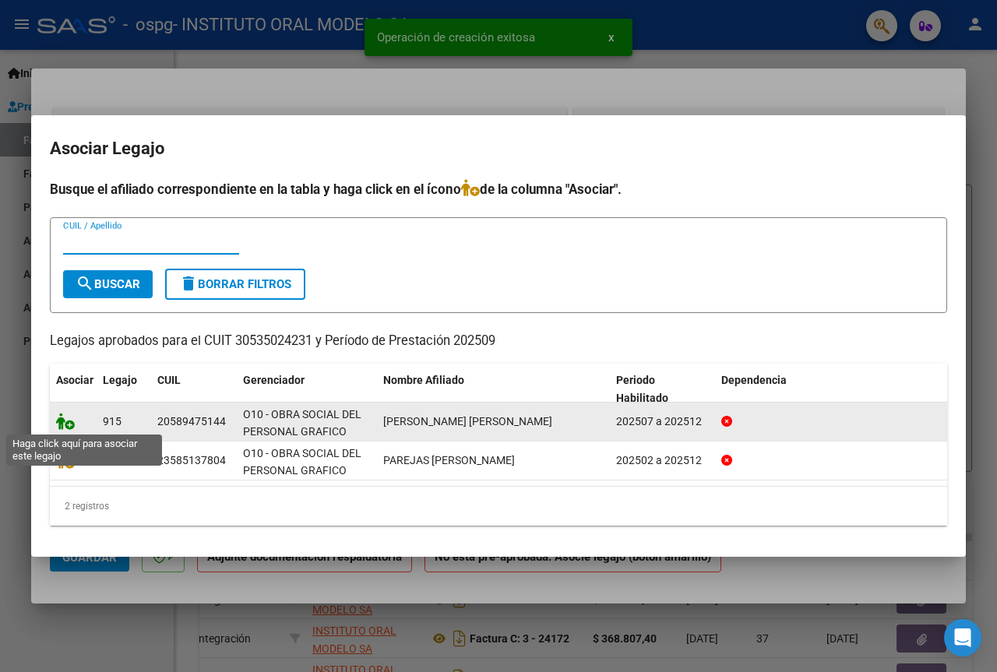
click at [72, 426] on icon at bounding box center [65, 421] width 19 height 17
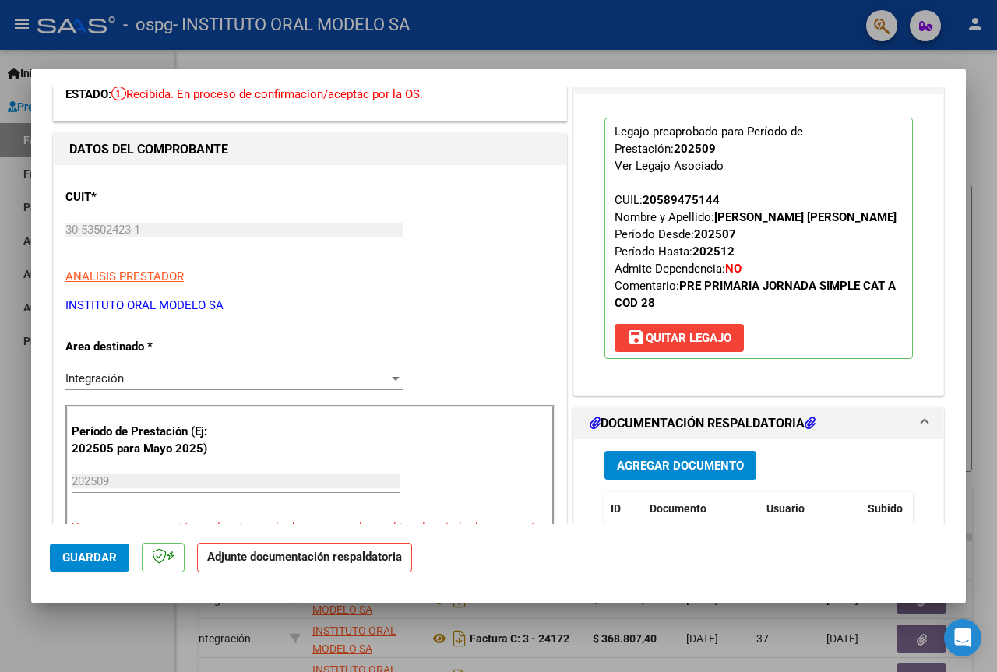
scroll to position [389, 0]
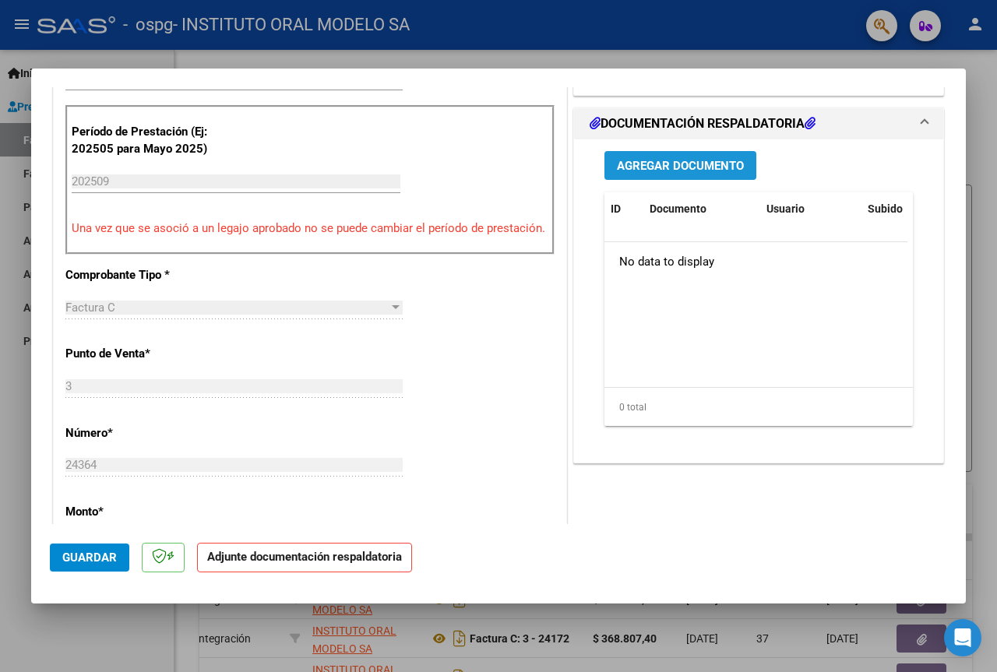
click at [682, 173] on span "Agregar Documento" at bounding box center [680, 166] width 127 height 14
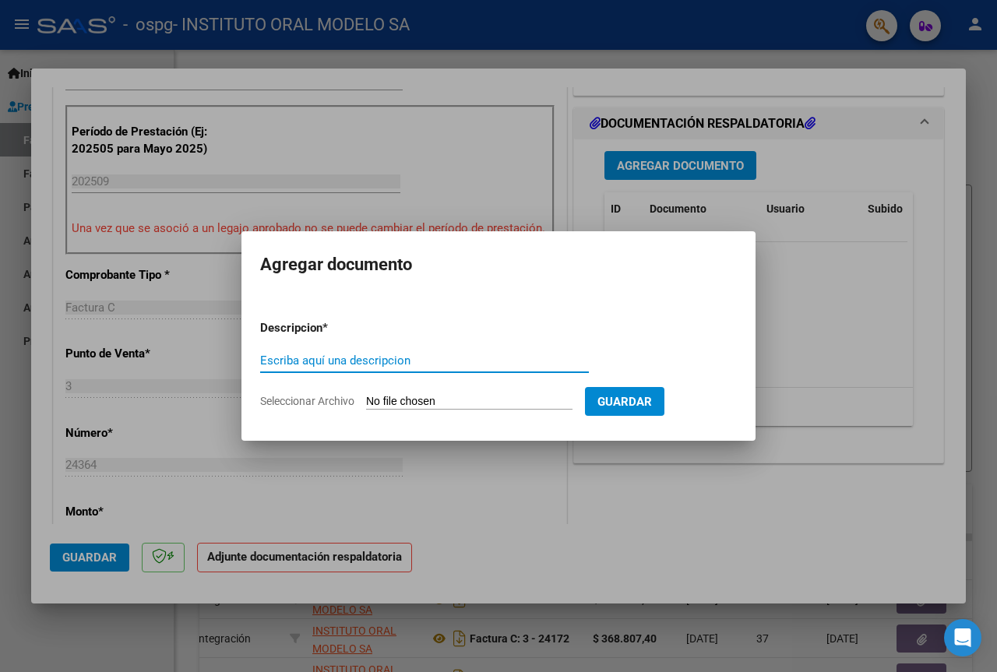
click at [289, 359] on input "Escriba aquí una descripcion" at bounding box center [424, 361] width 329 height 14
click at [288, 360] on input "Escriba aquí una descripcion" at bounding box center [424, 361] width 329 height 14
type input "asistencia"
click at [322, 400] on span "Seleccionar Archivo" at bounding box center [307, 401] width 94 height 12
click at [366, 400] on input "Seleccionar Archivo" at bounding box center [469, 402] width 206 height 15
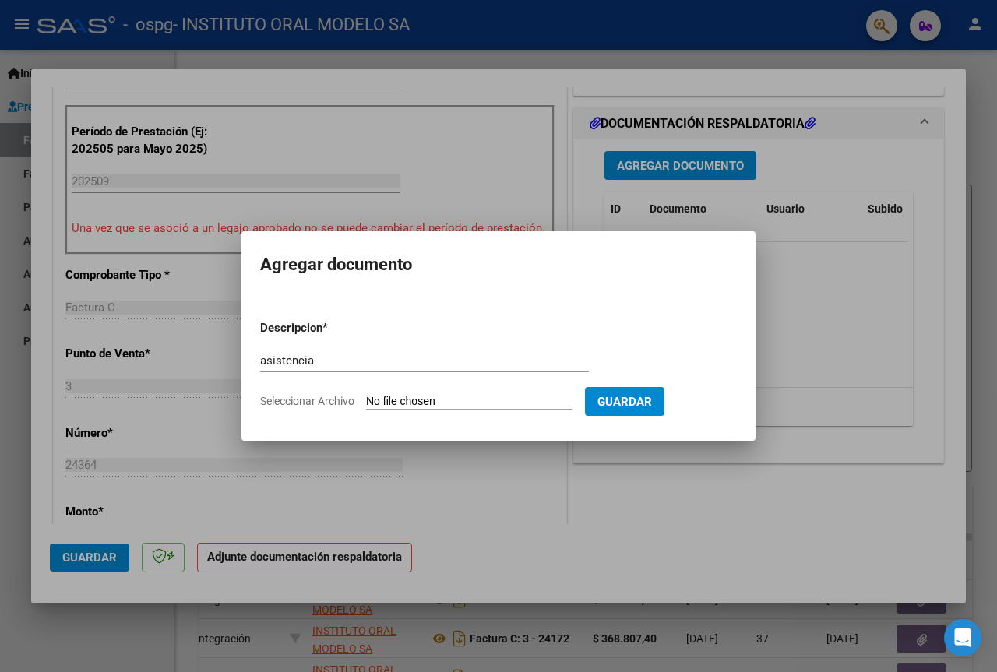
type input "C:\fakepath\[PERSON_NAME].pdf"
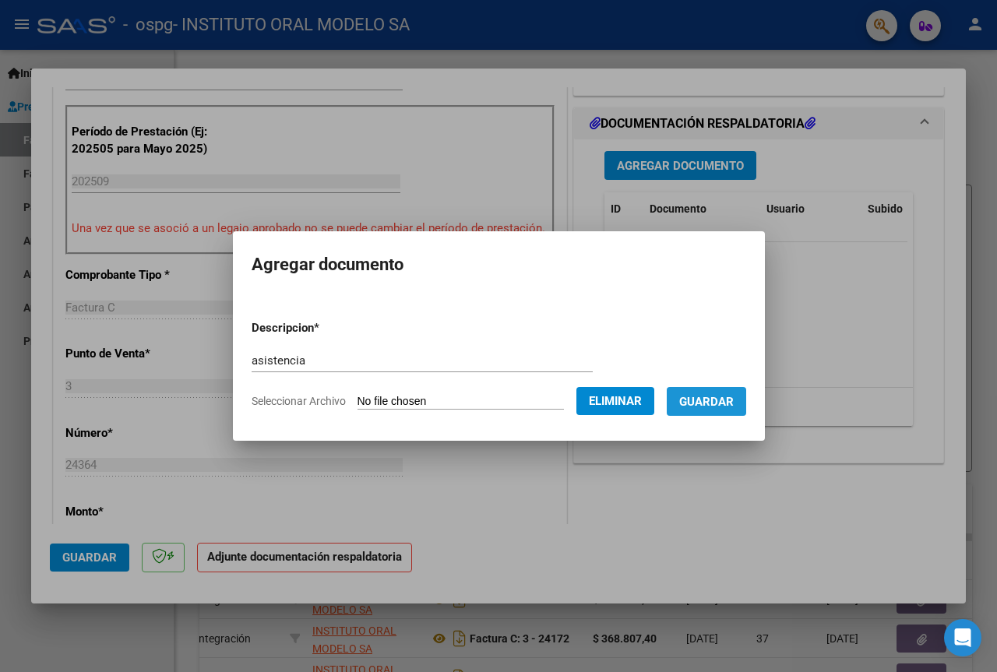
click at [734, 403] on span "Guardar" at bounding box center [706, 402] width 55 height 14
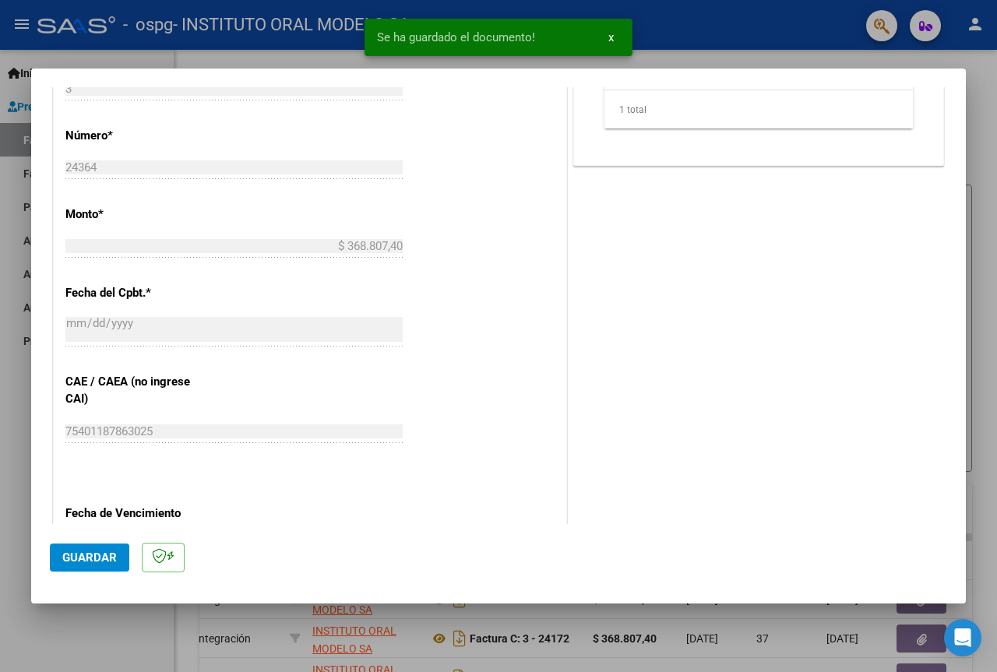
scroll to position [701, 0]
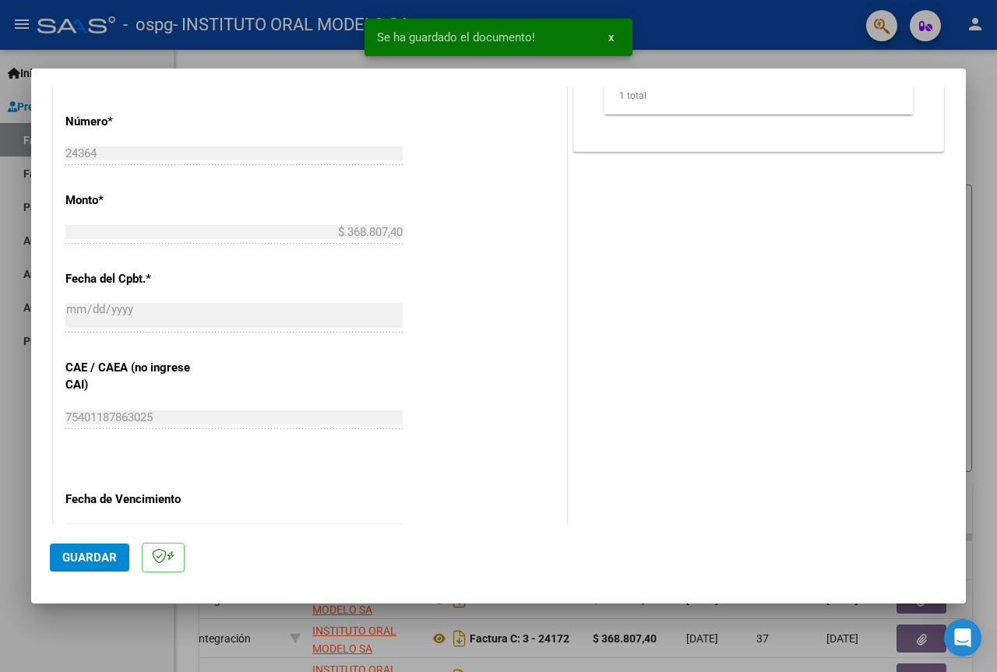
click at [100, 551] on span "Guardar" at bounding box center [89, 558] width 55 height 14
click at [726, 38] on div at bounding box center [498, 336] width 997 height 672
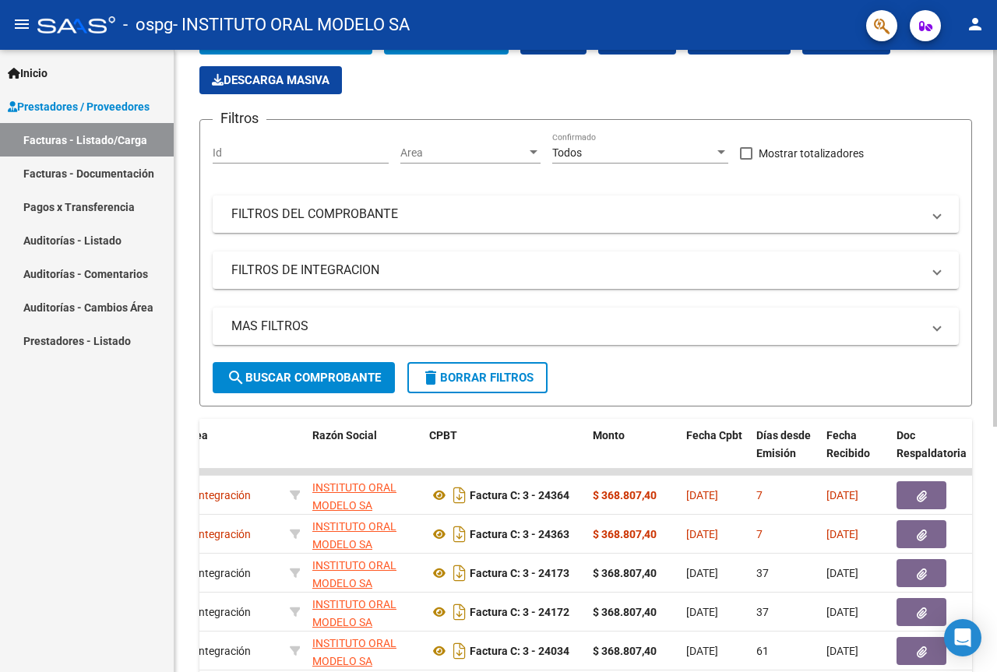
scroll to position [78, 0]
